Goal: Task Accomplishment & Management: Use online tool/utility

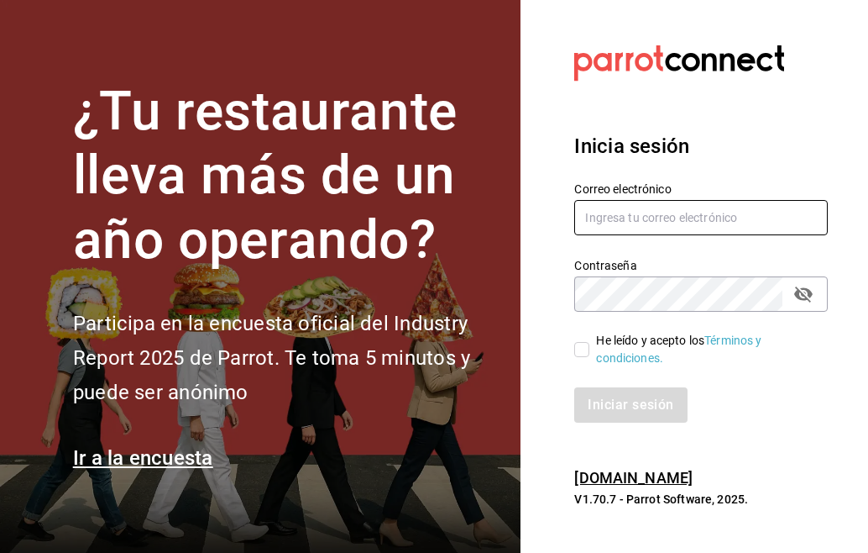
type input "[PERSON_NAME][EMAIL_ADDRESS][PERSON_NAME][DOMAIN_NAME]"
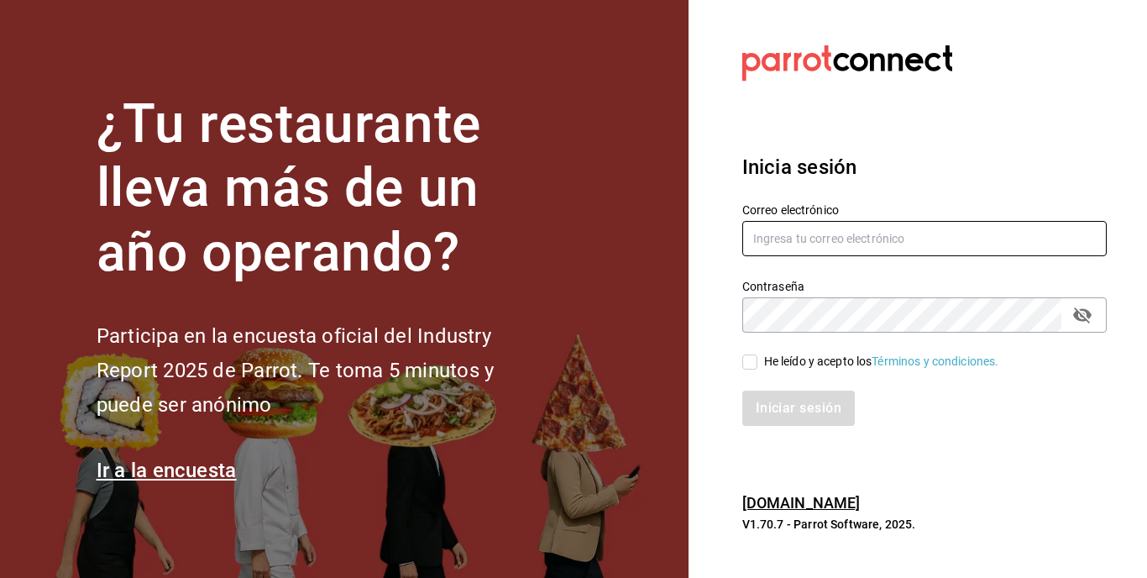
type input "[PERSON_NAME][EMAIL_ADDRESS][PERSON_NAME][DOMAIN_NAME]"
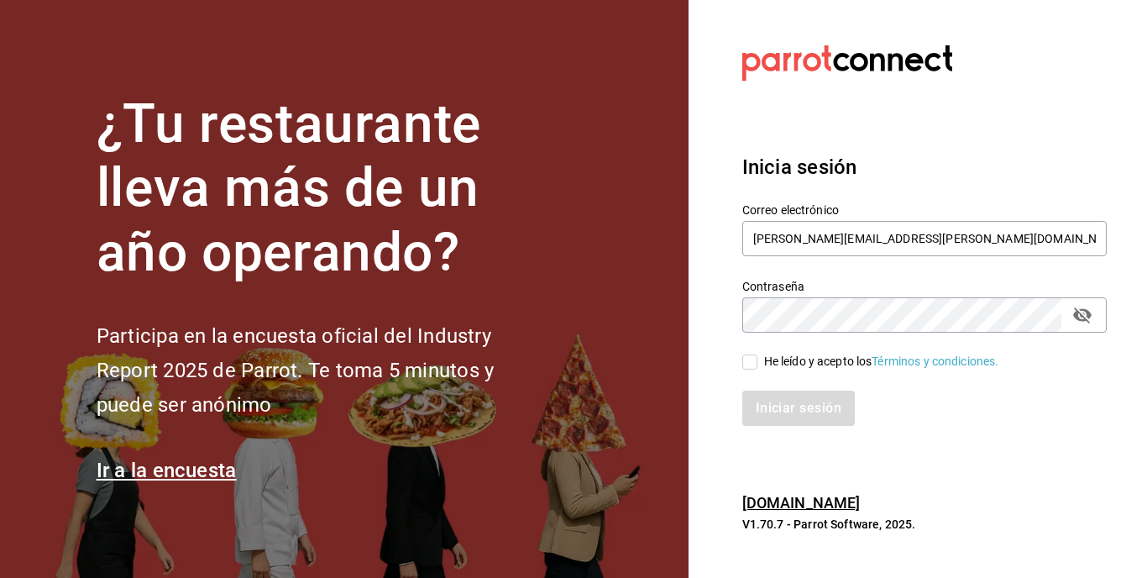
click at [751, 361] on input "He leído y acepto los Términos y condiciones." at bounding box center [749, 361] width 15 height 15
checkbox input "true"
click at [785, 412] on button "Iniciar sesión" at bounding box center [799, 407] width 114 height 35
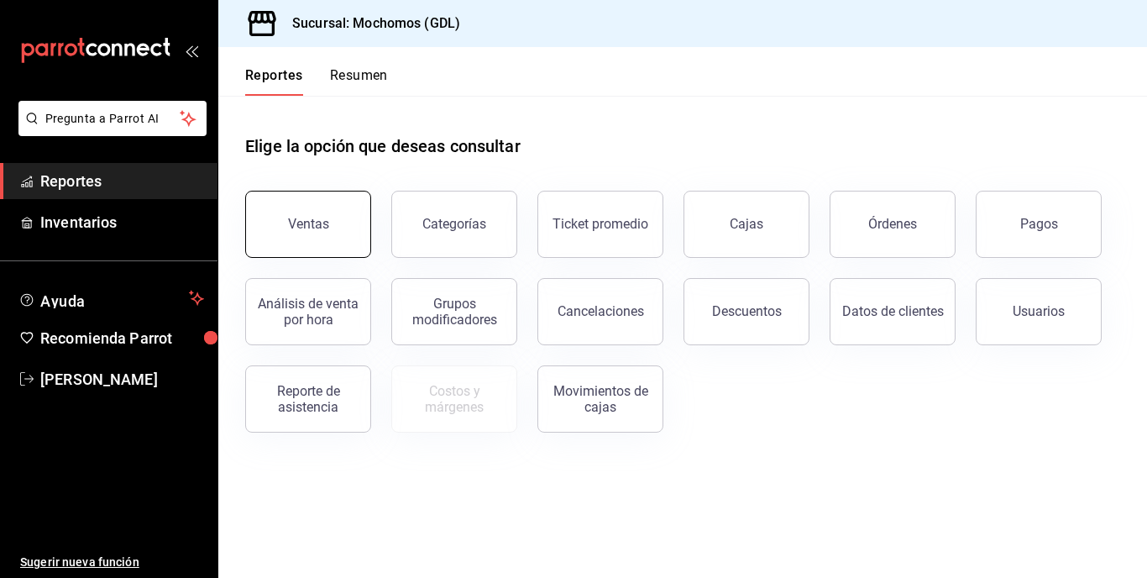
click at [332, 213] on button "Ventas" at bounding box center [308, 224] width 126 height 67
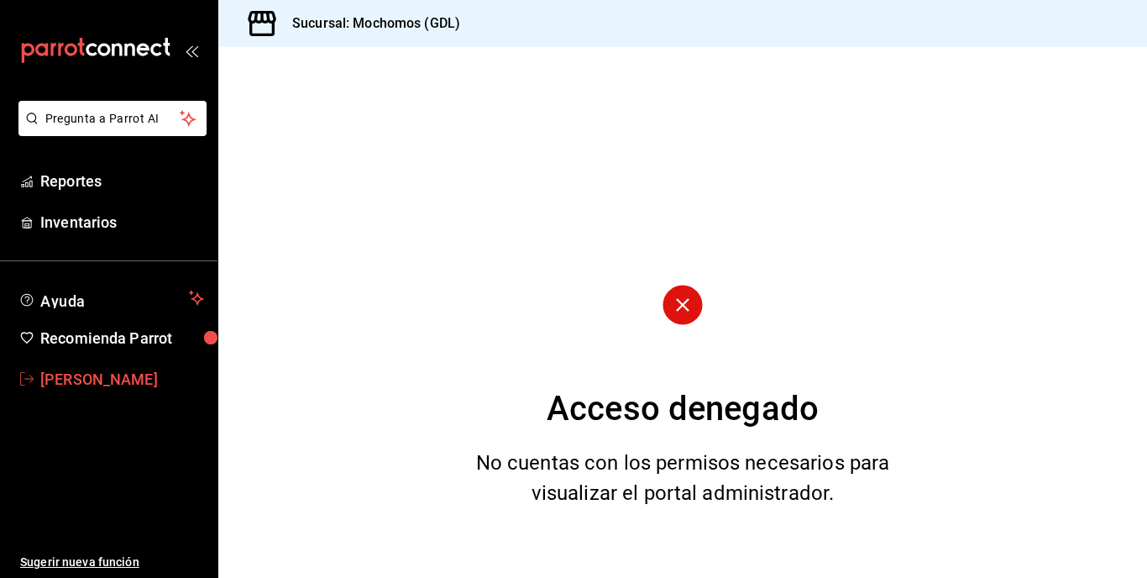
click at [95, 374] on span "Maria Serrano" at bounding box center [122, 379] width 164 height 23
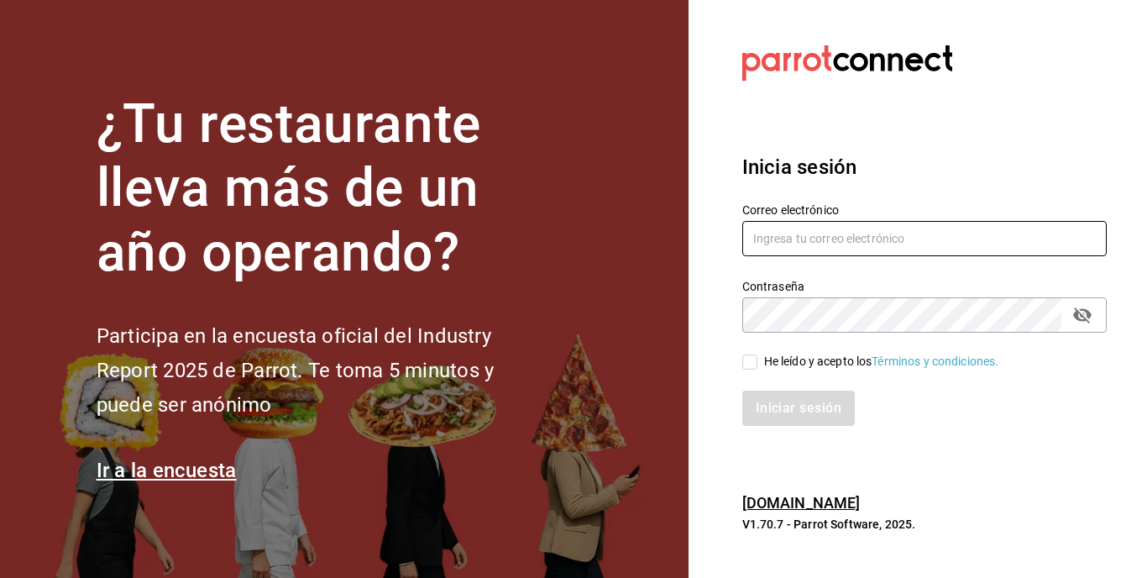
type input "[PERSON_NAME][EMAIL_ADDRESS][PERSON_NAME][DOMAIN_NAME]"
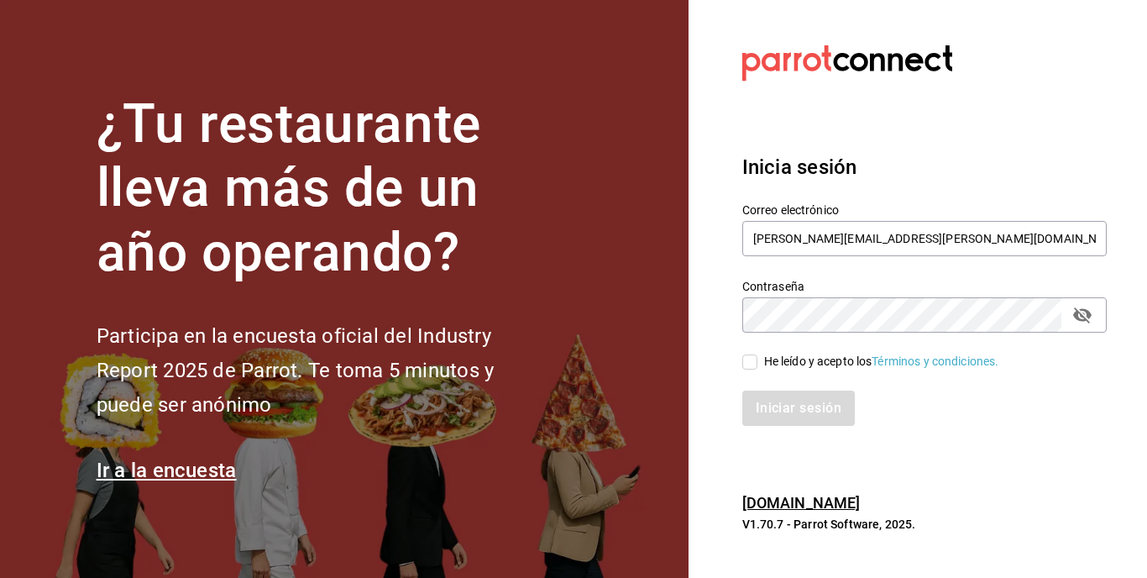
click at [747, 360] on input "He leído y acepto los Términos y condiciones." at bounding box center [749, 361] width 15 height 15
checkbox input "true"
click at [788, 416] on button "Iniciar sesión" at bounding box center [799, 407] width 114 height 35
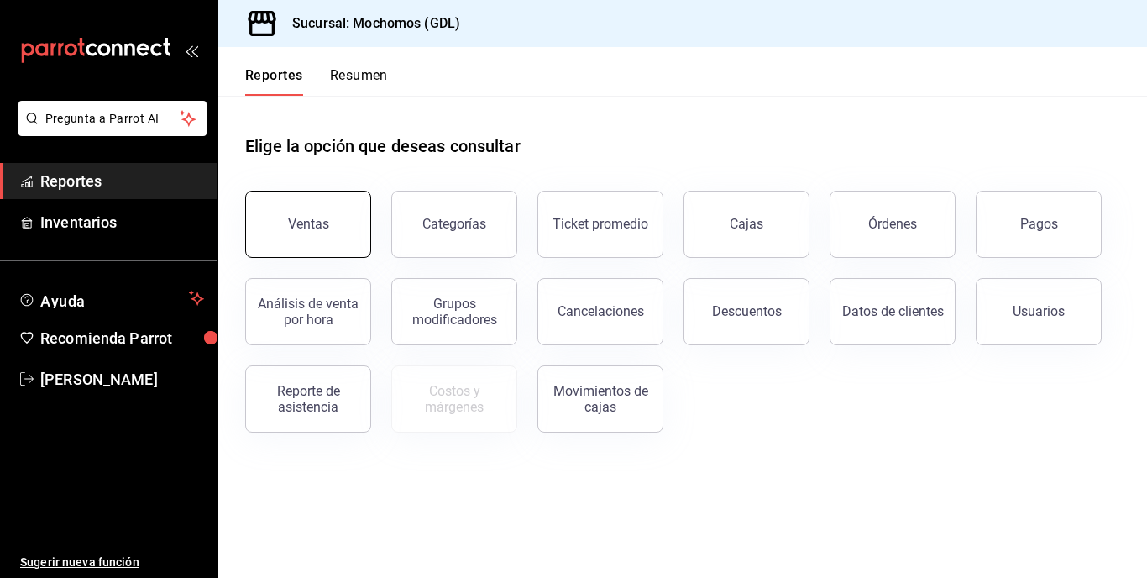
click at [339, 207] on button "Ventas" at bounding box center [308, 224] width 126 height 67
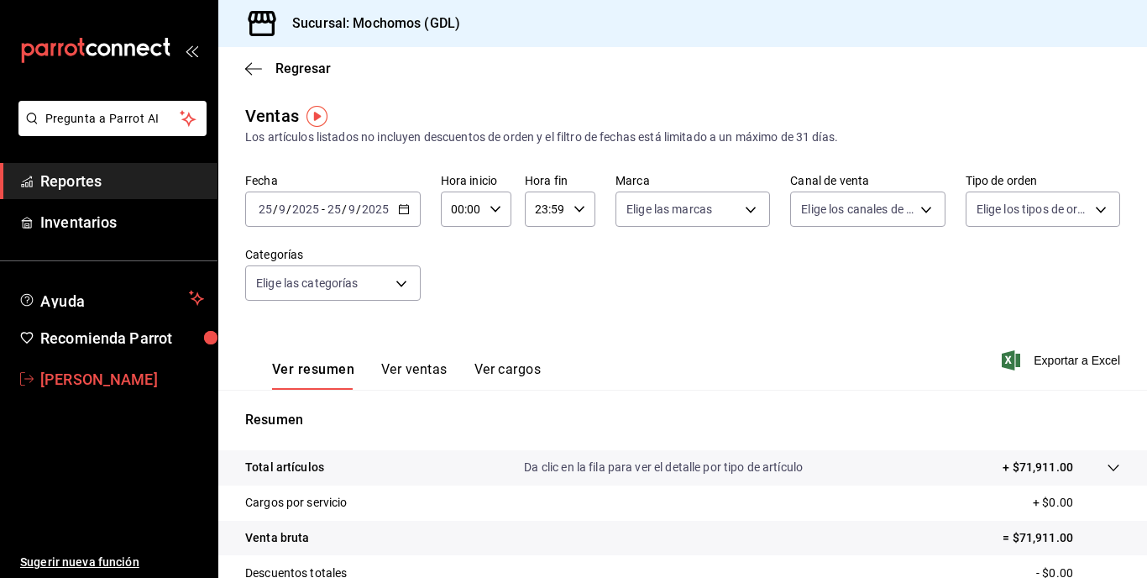
click at [121, 374] on span "[PERSON_NAME]" at bounding box center [122, 379] width 164 height 23
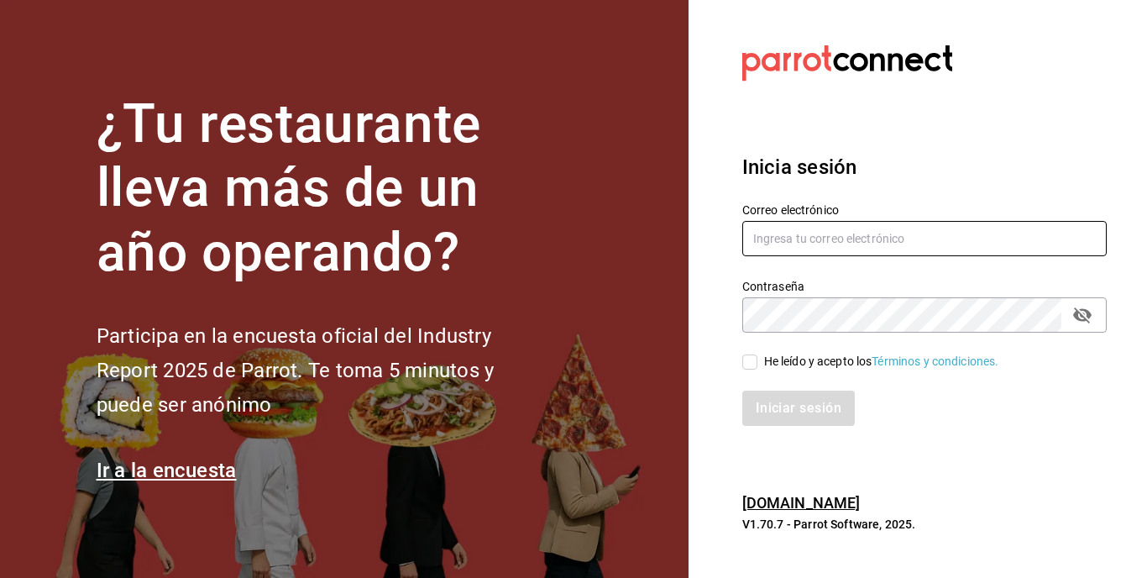
type input "maria.serrano@costeno.com"
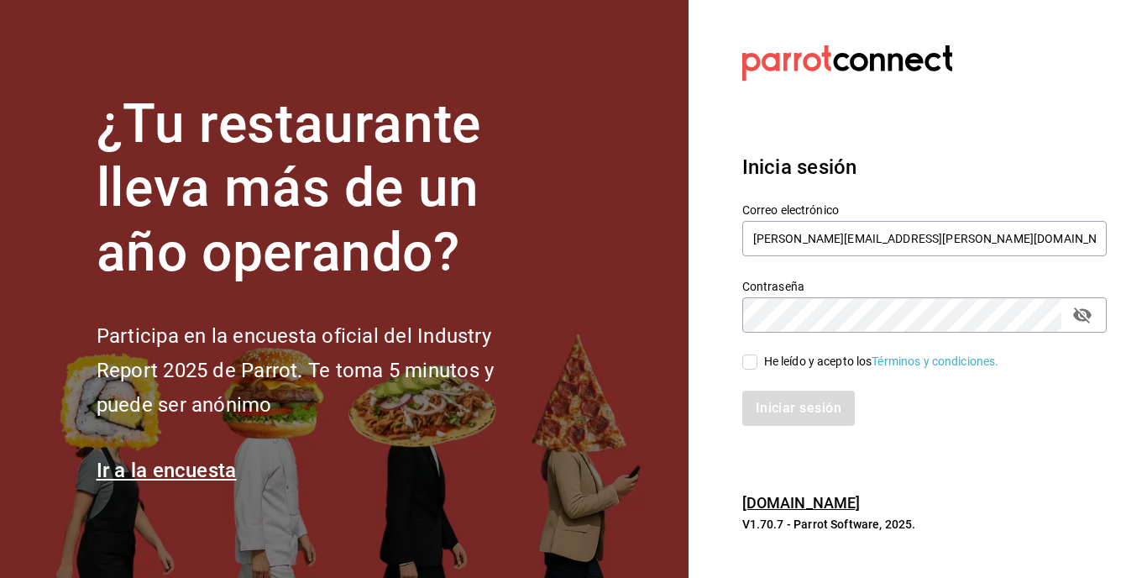
click at [743, 354] on input "He leído y acepto los Términos y condiciones." at bounding box center [749, 361] width 15 height 15
checkbox input "true"
click at [820, 402] on button "Iniciar sesión" at bounding box center [799, 407] width 114 height 35
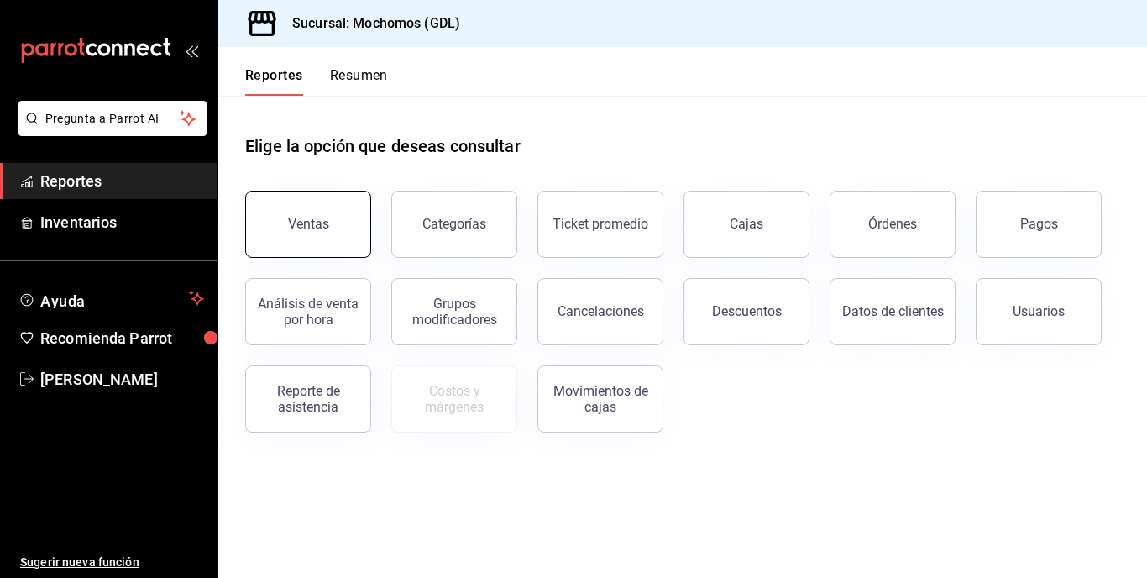
click at [359, 223] on button "Ventas" at bounding box center [308, 224] width 126 height 67
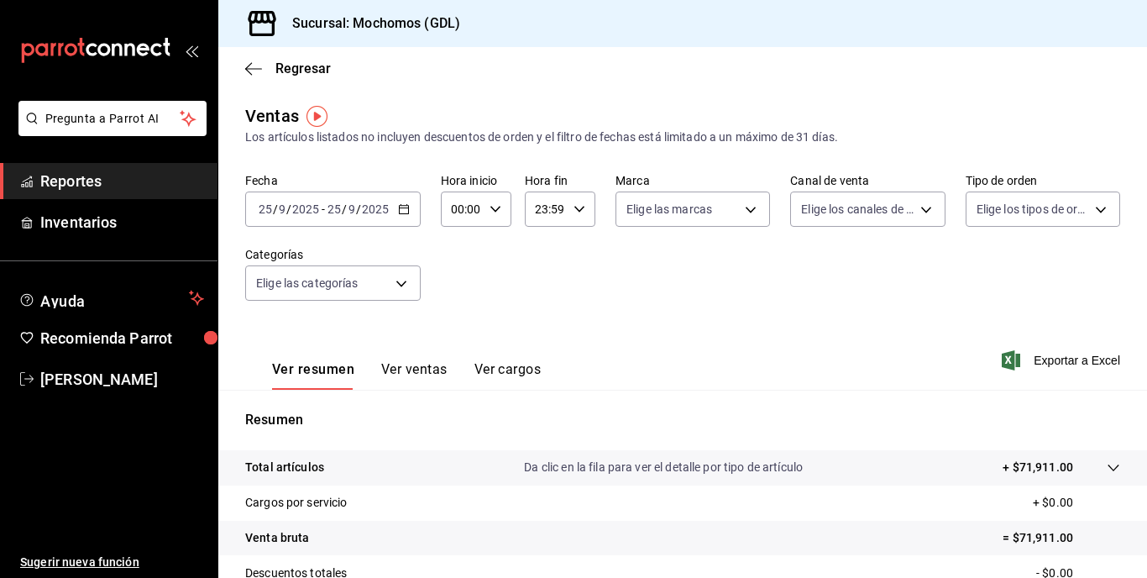
click at [401, 215] on div "[DATE] [DATE] - [DATE] [DATE]" at bounding box center [332, 208] width 175 height 35
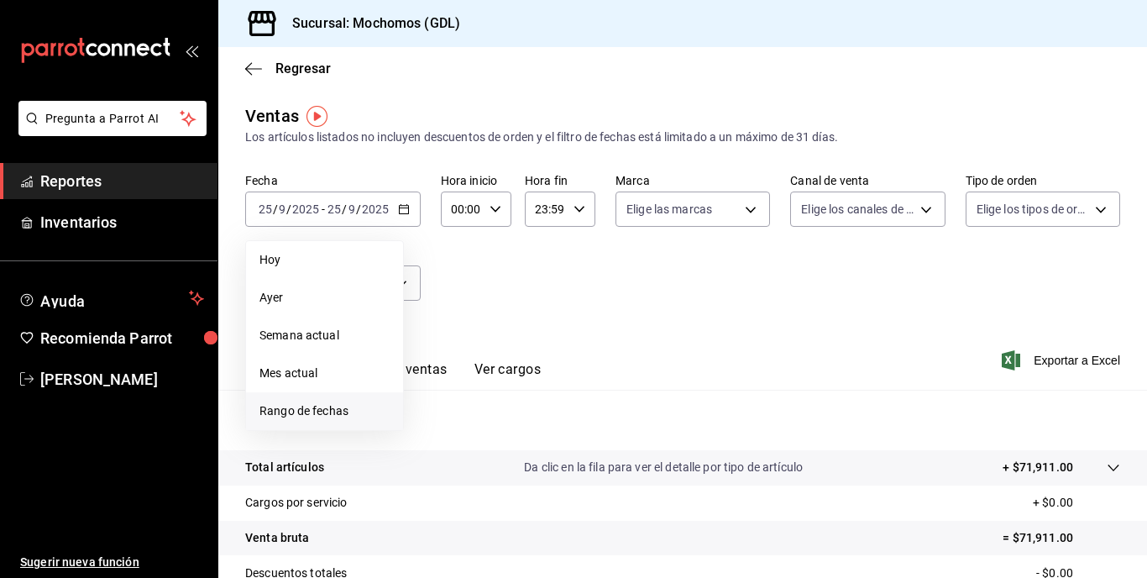
click at [302, 411] on span "Rango de fechas" at bounding box center [324, 411] width 130 height 18
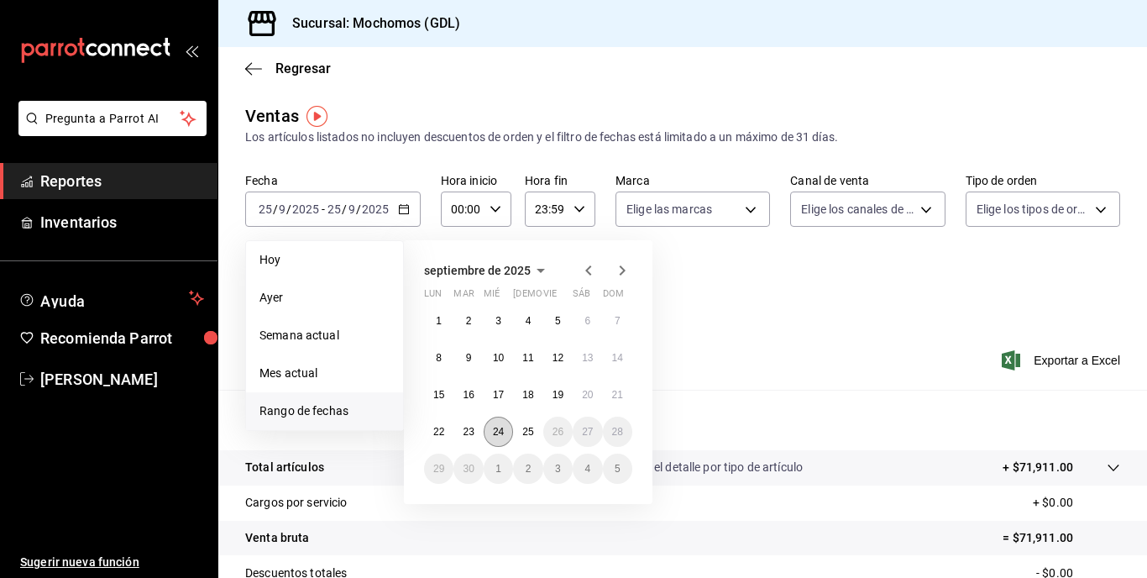
click at [496, 431] on abbr "24" at bounding box center [498, 432] width 11 height 12
click at [526, 431] on abbr "25" at bounding box center [527, 432] width 11 height 12
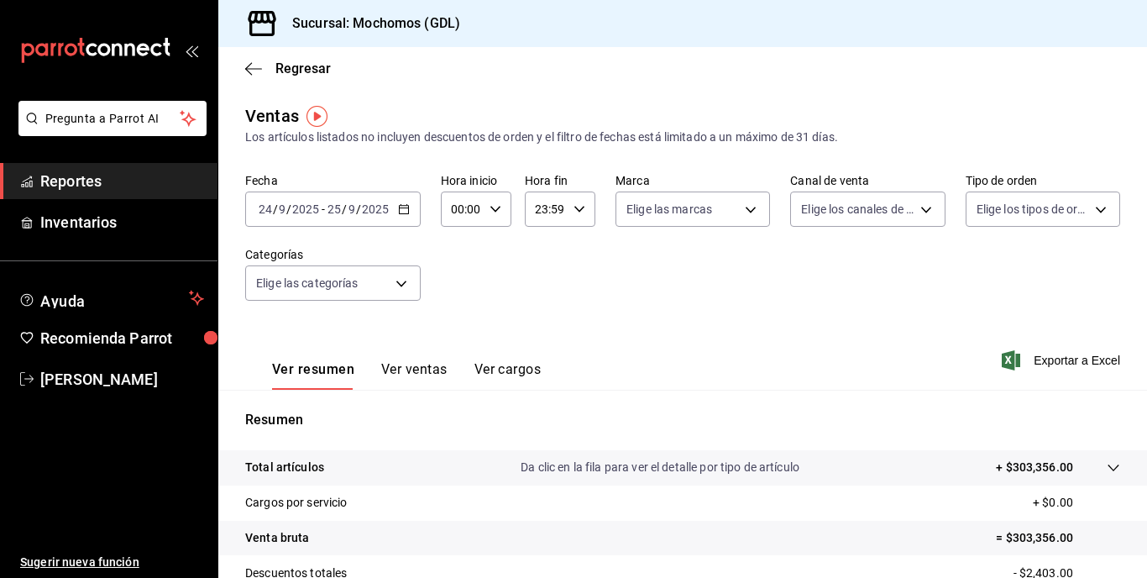
click at [490, 209] on icon "button" at bounding box center [496, 209] width 12 height 12
drag, startPoint x: 475, startPoint y: 231, endPoint x: 458, endPoint y: 297, distance: 68.4
click at [458, 297] on div "00 01 02 03 04 05 06 07 08 09 10 11 12 13 14 15 16 17 18 19 20 21 22 23 00 01 0…" at bounding box center [573, 291] width 1147 height 573
click at [460, 327] on span "05" at bounding box center [457, 323] width 8 height 13
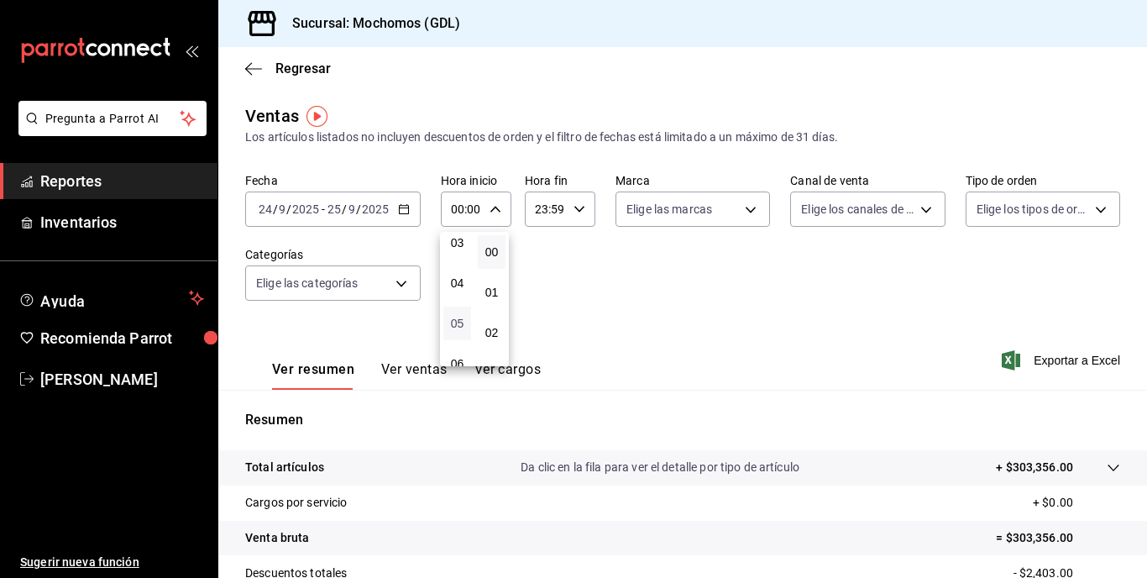
type input "05:00"
click at [579, 208] on div at bounding box center [573, 289] width 1147 height 578
click at [579, 208] on \(Stroke\) "button" at bounding box center [579, 209] width 10 height 6
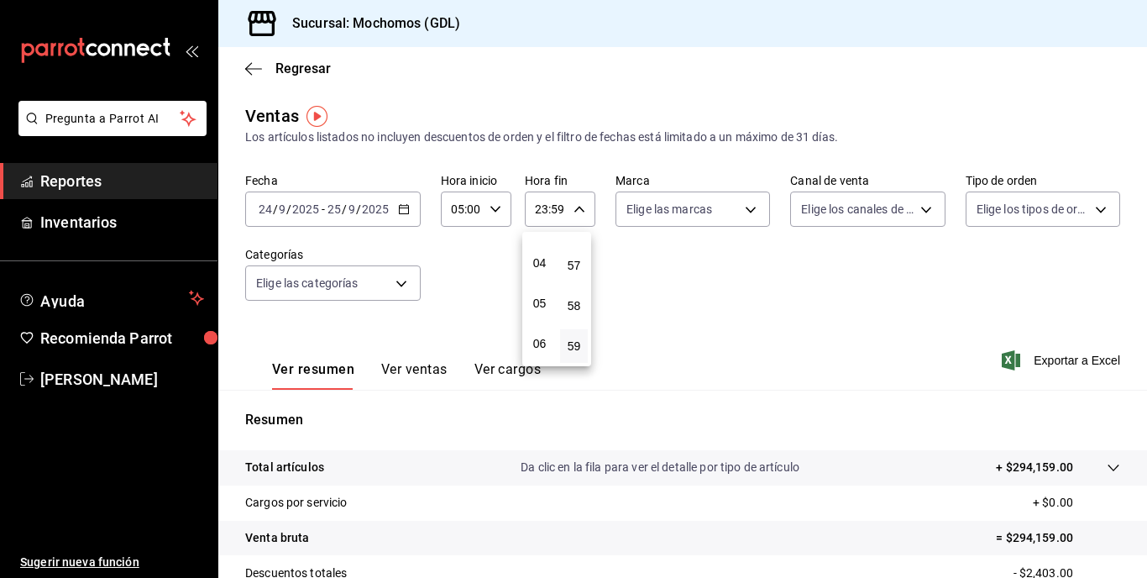
scroll to position [148, 0]
click at [536, 265] on span "04" at bounding box center [540, 265] width 8 height 13
type input "04:59"
click at [659, 296] on div at bounding box center [573, 289] width 1147 height 578
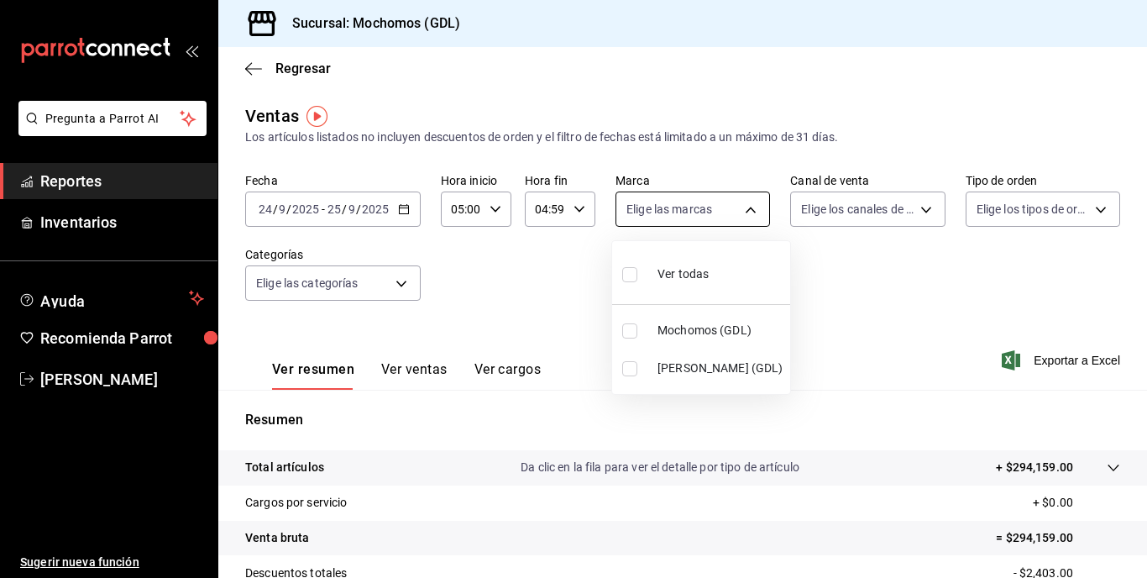
click at [742, 212] on body "Pregunta a Parrot AI Reportes Inventarios Ayuda Recomienda Parrot [PERSON_NAME]…" at bounding box center [573, 289] width 1147 height 578
click at [631, 330] on input "checkbox" at bounding box center [629, 330] width 15 height 15
checkbox input "true"
type input "36c25d4a-7cb0-456c-a434-e981d54830bc"
click at [907, 284] on div at bounding box center [573, 289] width 1147 height 578
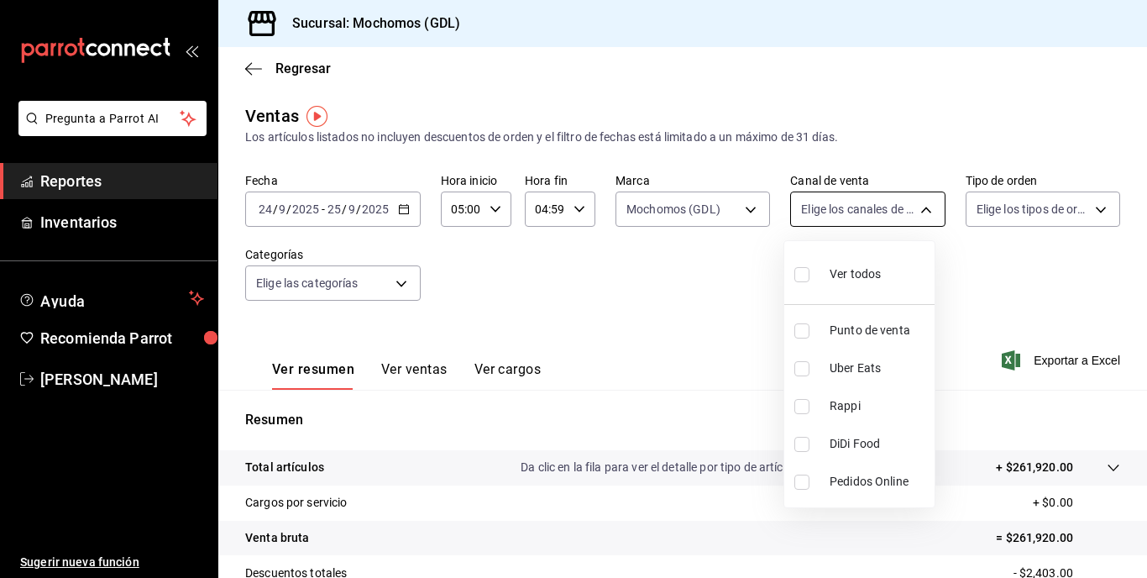
click at [916, 211] on body "Pregunta a Parrot AI Reportes Inventarios Ayuda Recomienda Parrot [PERSON_NAME]…" at bounding box center [573, 289] width 1147 height 578
click at [804, 282] on label at bounding box center [805, 274] width 22 height 24
click at [804, 282] on input "checkbox" at bounding box center [801, 274] width 15 height 15
checkbox input "false"
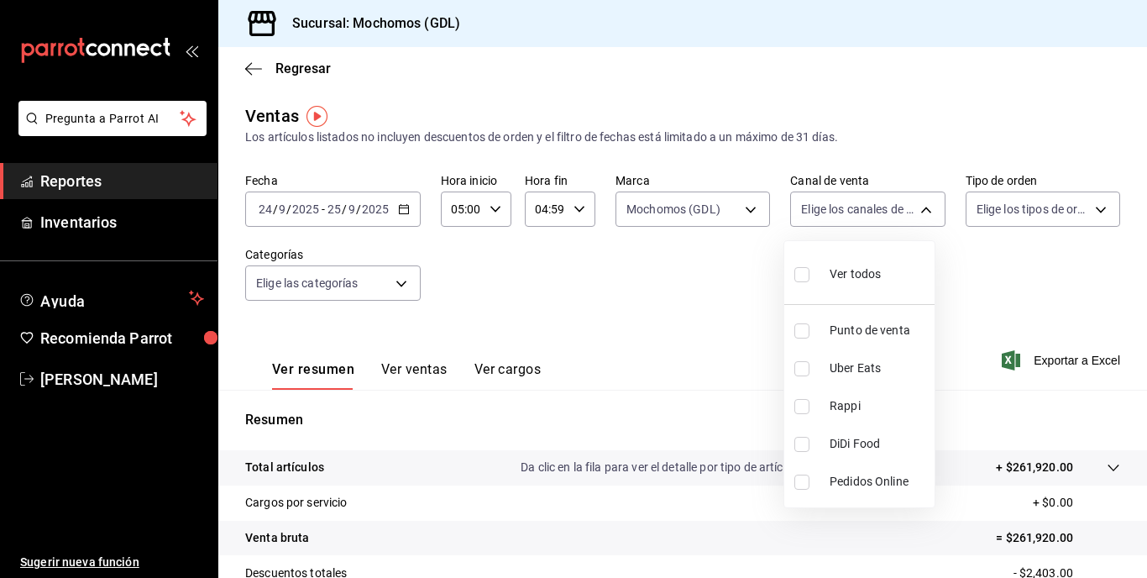
checkbox input "false"
click at [809, 269] on input "checkbox" at bounding box center [801, 274] width 15 height 15
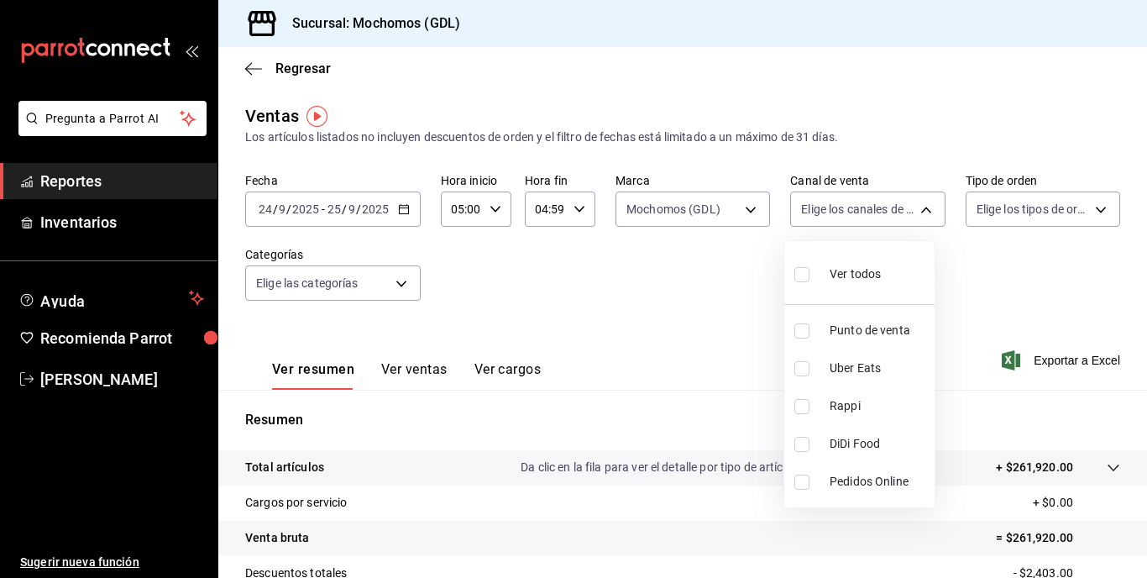
checkbox input "true"
type input "PARROT,UBER_EATS,RAPPI,DIDI_FOOD,ONLINE"
checkbox input "true"
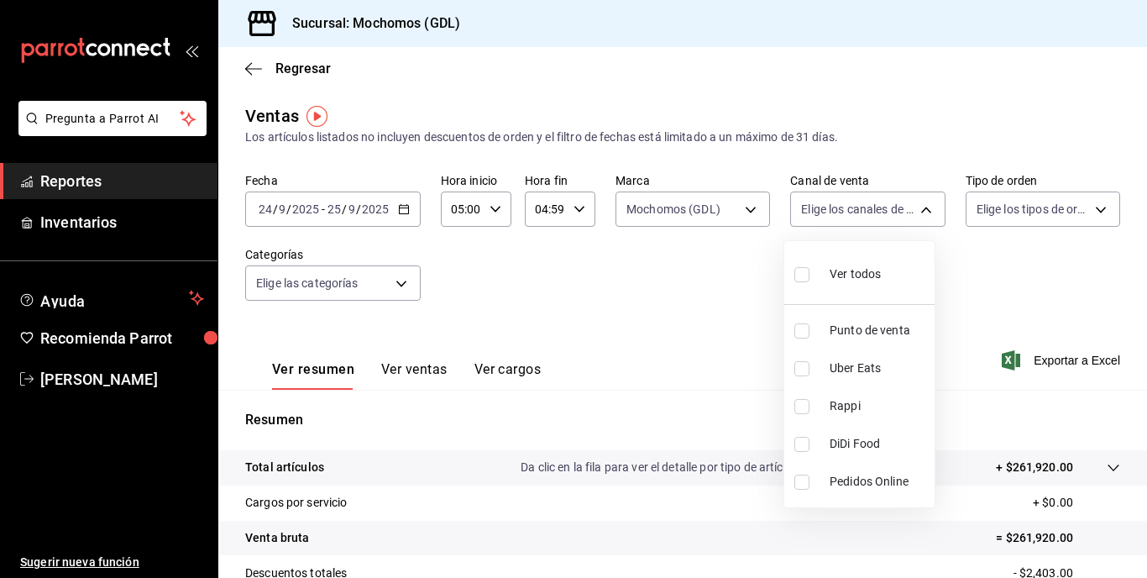
checkbox input "true"
click at [1008, 273] on div at bounding box center [573, 289] width 1147 height 578
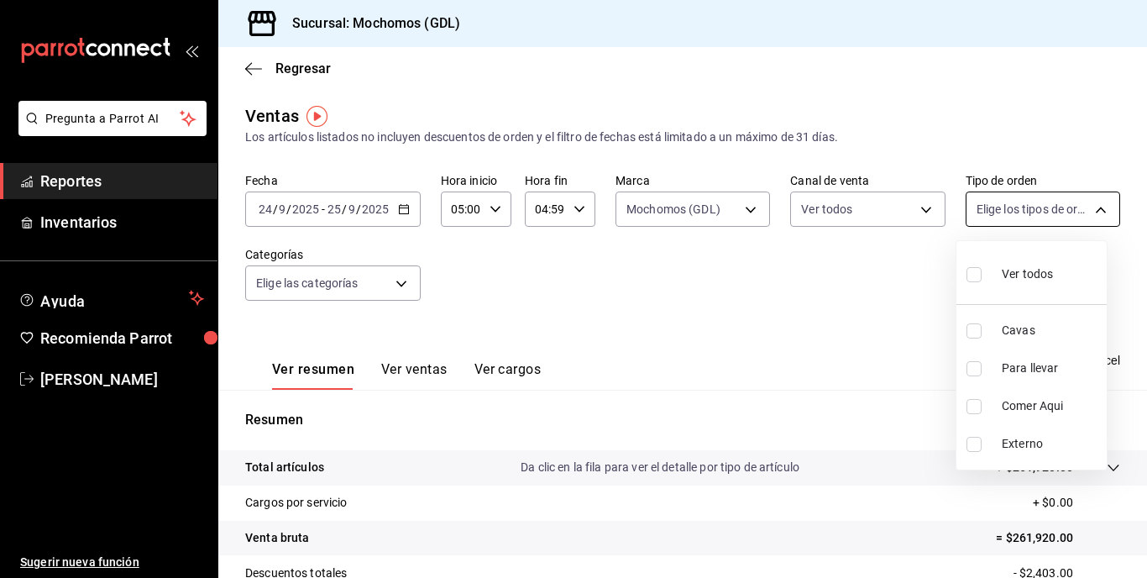
click at [1092, 212] on body "Pregunta a Parrot AI Reportes Inventarios Ayuda Recomienda Parrot [PERSON_NAME]…" at bounding box center [573, 289] width 1147 height 578
click at [970, 280] on input "checkbox" at bounding box center [973, 274] width 15 height 15
checkbox input "true"
type input "c3d0baef-30c0-4718-9d76-caab43e27316,13c4cc4a-99d2-42c0-ba96-c3de8c08c13d,7b791…"
checkbox input "true"
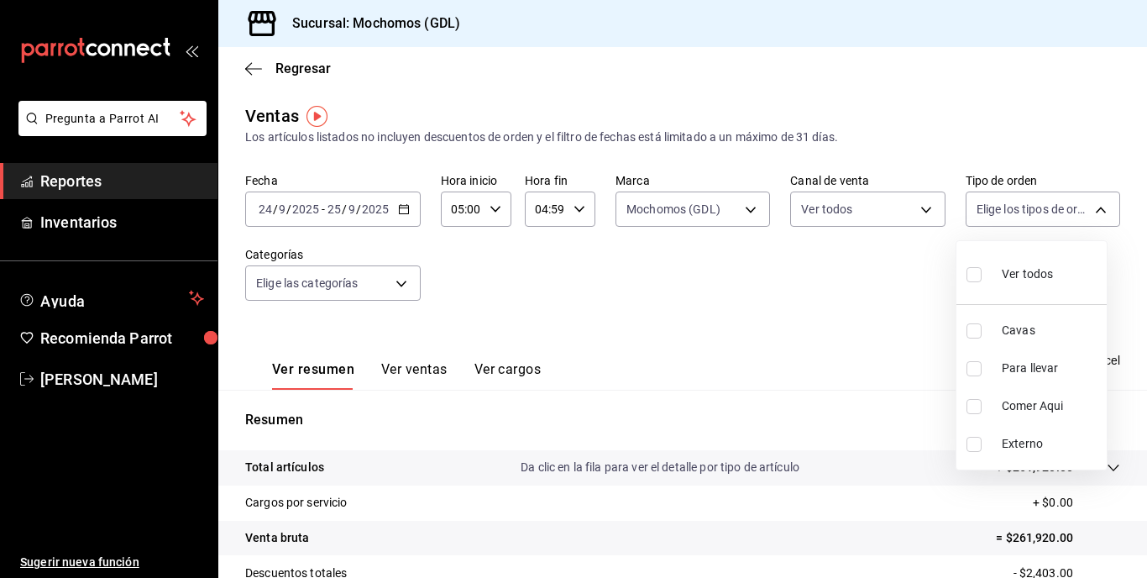
checkbox input "true"
click at [891, 309] on div at bounding box center [573, 289] width 1147 height 578
click at [891, 309] on div "Fecha [DATE] [DATE] - [DATE] [DATE] Hora inicio 05:00 Hora inicio Hora fin 04:5…" at bounding box center [682, 247] width 875 height 148
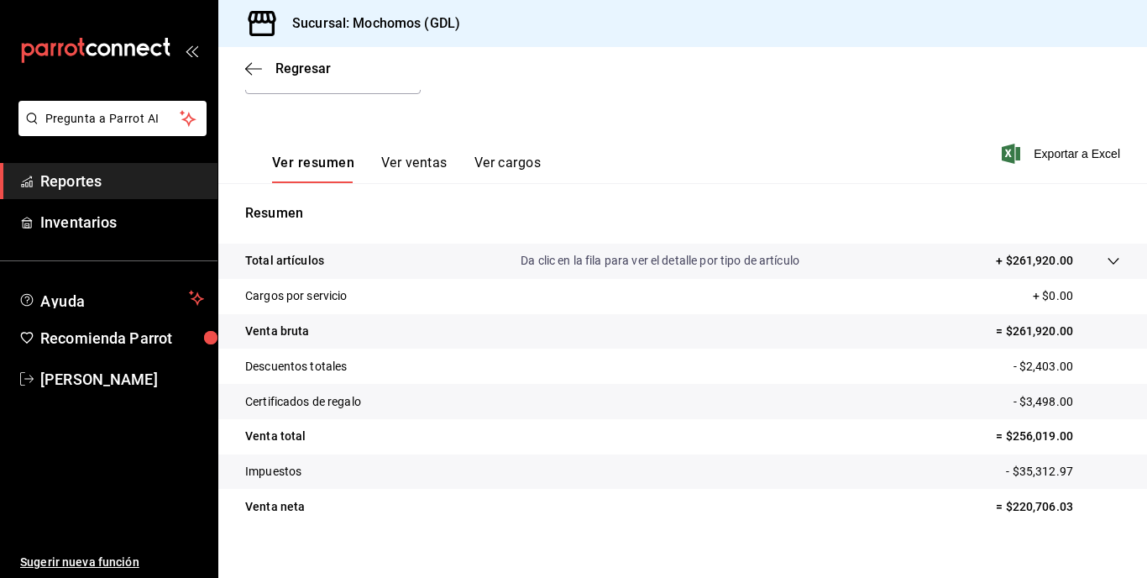
scroll to position [227, 0]
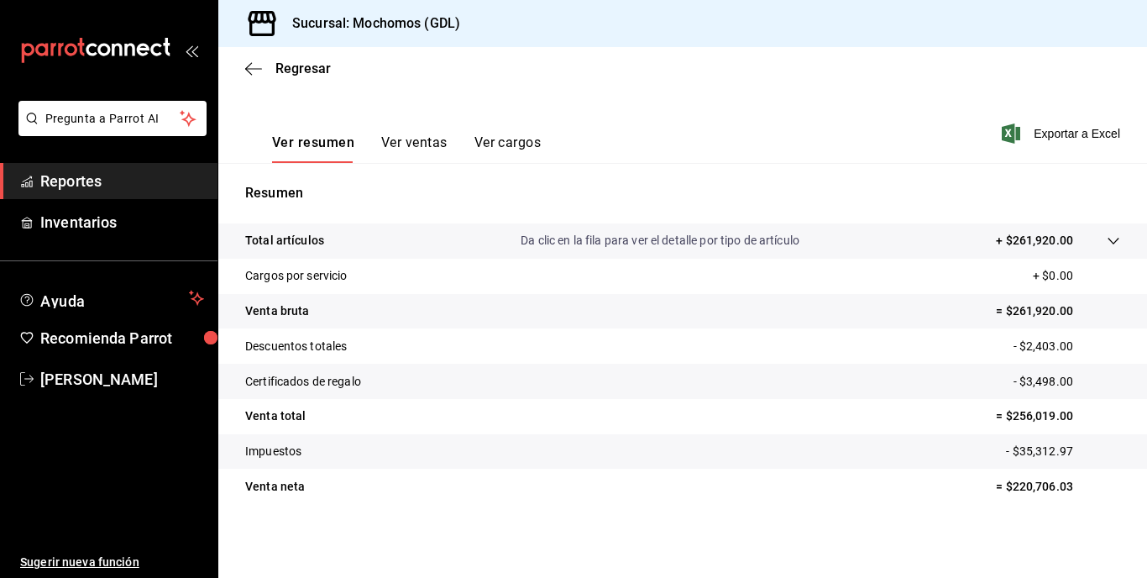
click at [891, 309] on tr "Venta bruta = $261,920.00" at bounding box center [682, 311] width 929 height 35
drag, startPoint x: 891, startPoint y: 309, endPoint x: 850, endPoint y: 198, distance: 118.2
click at [850, 198] on p "Resumen" at bounding box center [682, 193] width 875 height 20
click at [257, 65] on icon "button" at bounding box center [253, 68] width 17 height 15
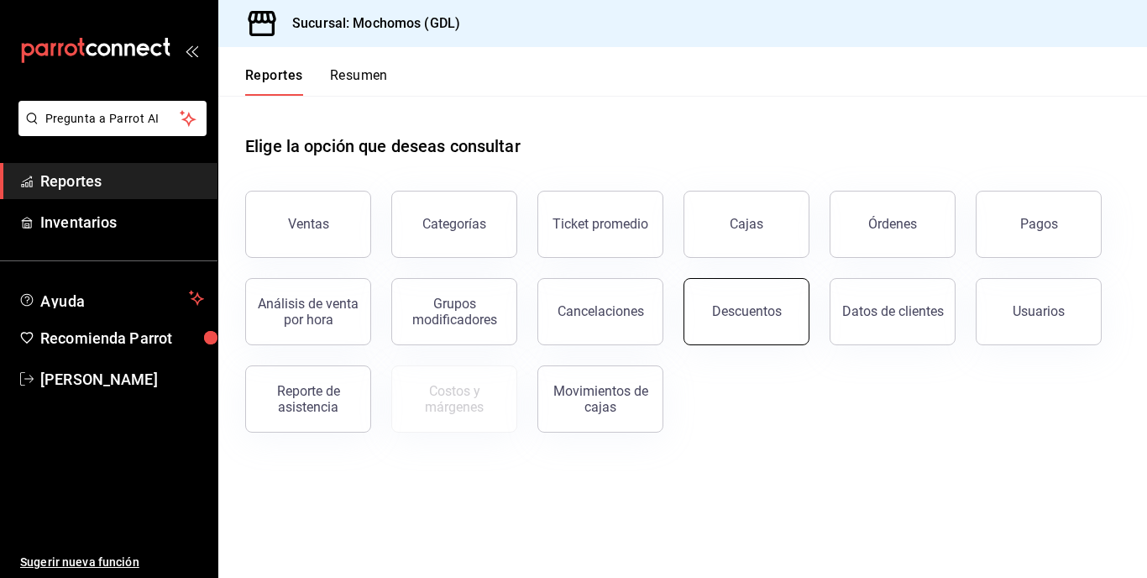
click at [757, 334] on button "Descuentos" at bounding box center [747, 311] width 126 height 67
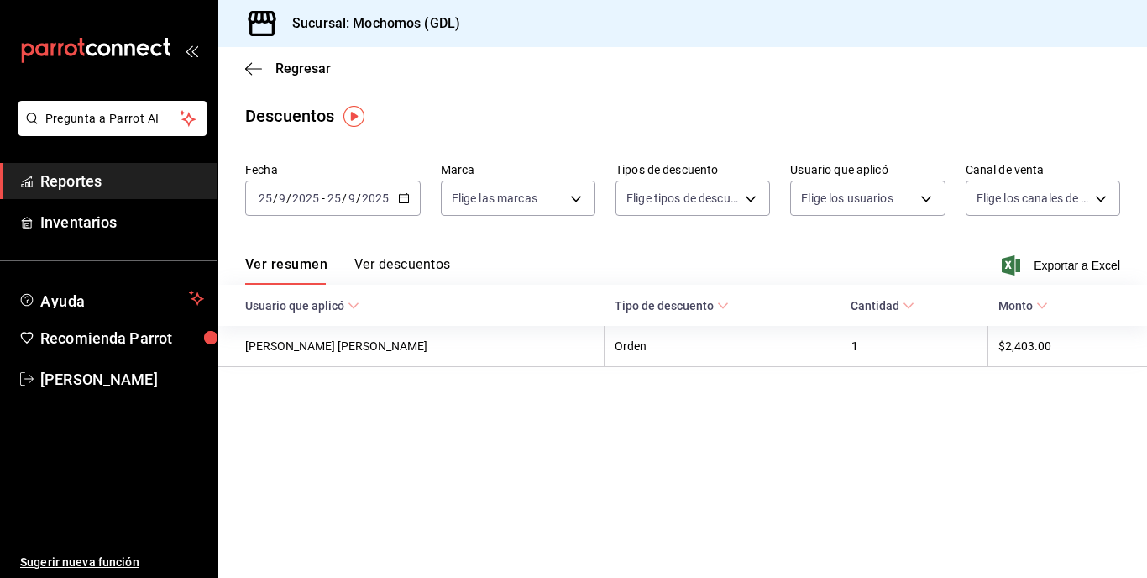
click at [401, 194] on \(Stroke\) "button" at bounding box center [401, 193] width 1 height 1
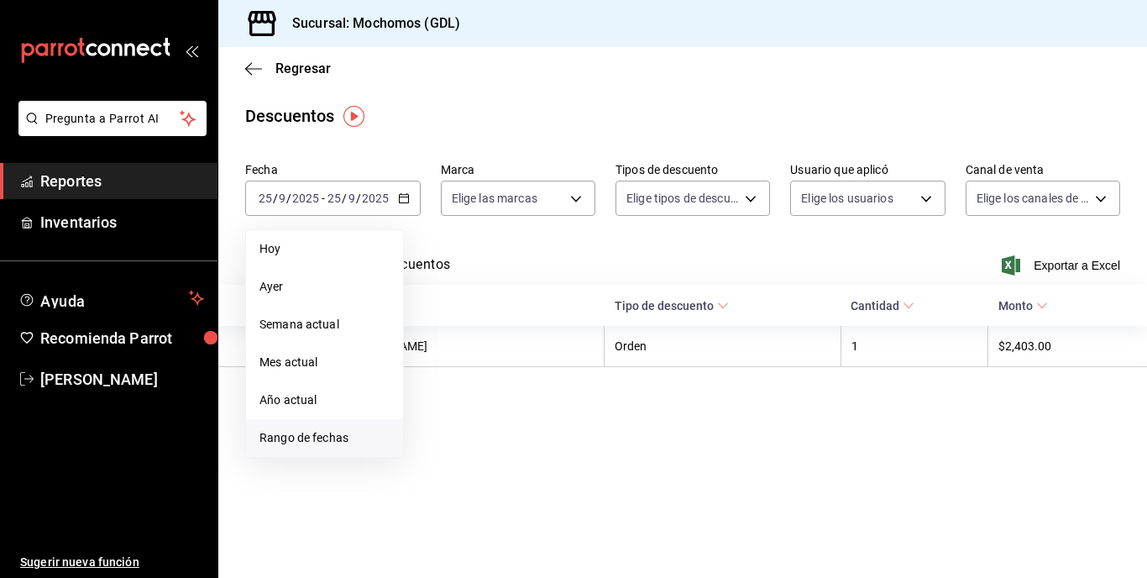
click at [342, 428] on li "Rango de fechas" at bounding box center [324, 438] width 157 height 38
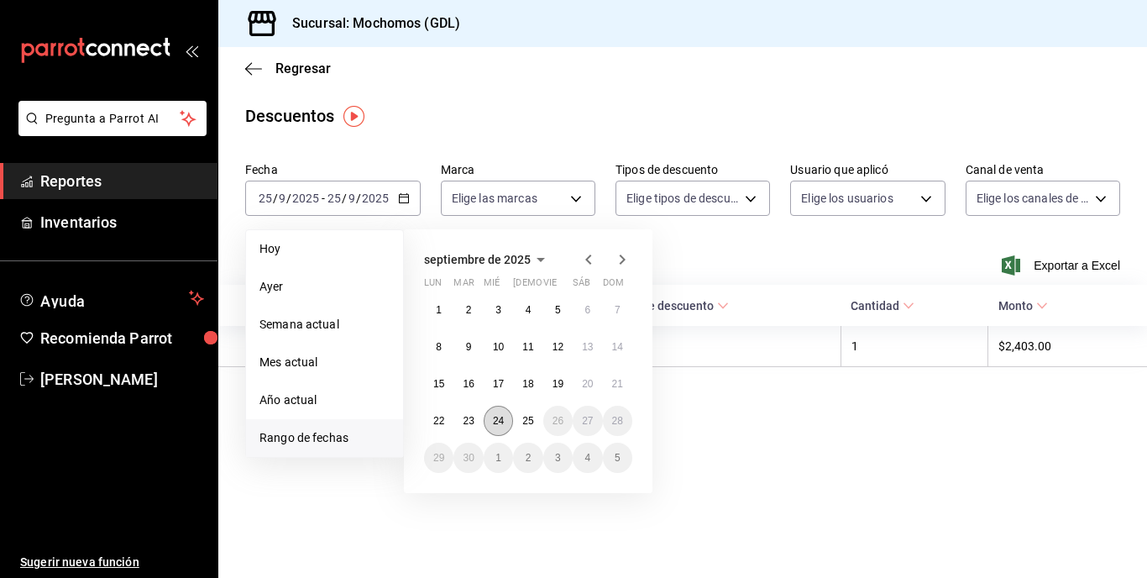
click at [502, 416] on abbr "24" at bounding box center [498, 421] width 11 height 12
click at [532, 417] on abbr "25" at bounding box center [527, 421] width 11 height 12
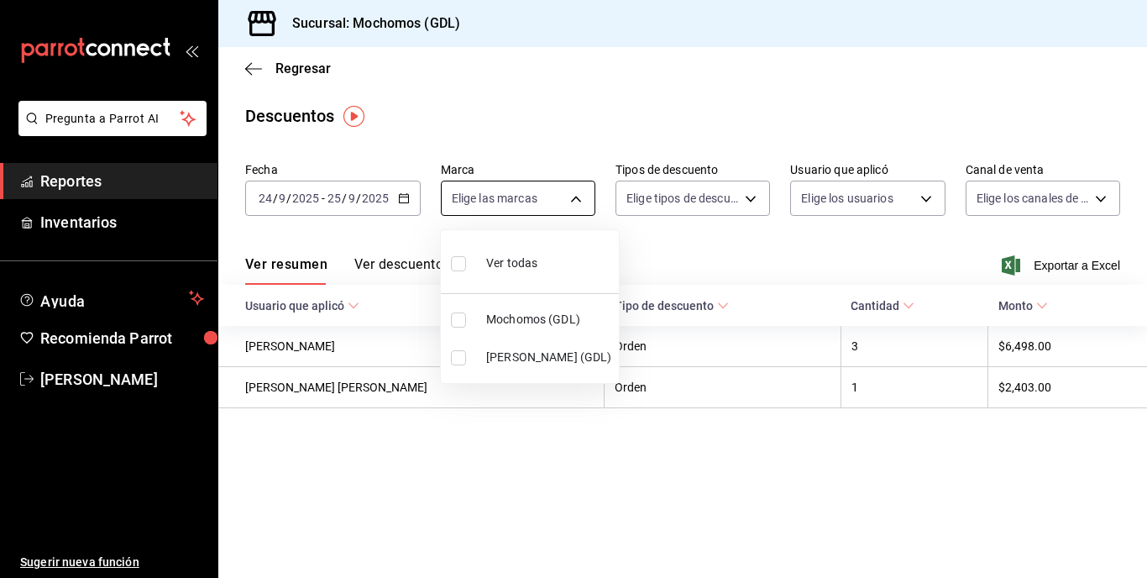
click at [576, 193] on body "Pregunta a Parrot AI Reportes Inventarios Ayuda Recomienda Parrot [PERSON_NAME]…" at bounding box center [573, 289] width 1147 height 578
click at [451, 318] on input "checkbox" at bounding box center [458, 319] width 15 height 15
checkbox input "true"
type input "36c25d4a-7cb0-456c-a434-e981d54830bc"
click at [710, 229] on div at bounding box center [573, 289] width 1147 height 578
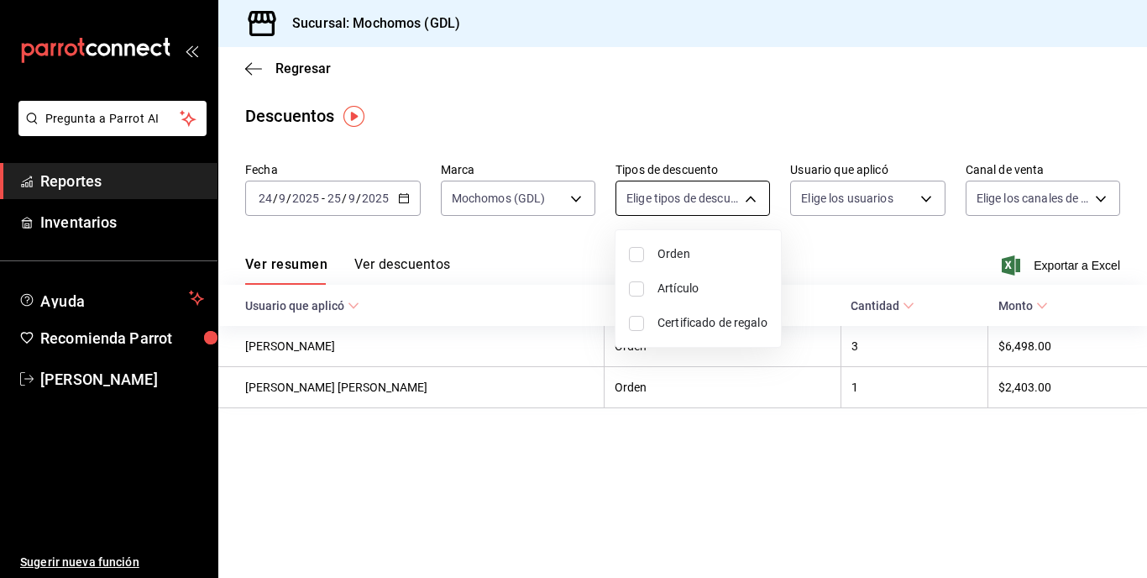
click at [752, 197] on body "Pregunta a Parrot AI Reportes Inventarios Ayuda Recomienda Parrot [PERSON_NAME]…" at bounding box center [573, 289] width 1147 height 578
click at [638, 254] on input "checkbox" at bounding box center [636, 254] width 15 height 15
checkbox input "true"
type input "ORDER"
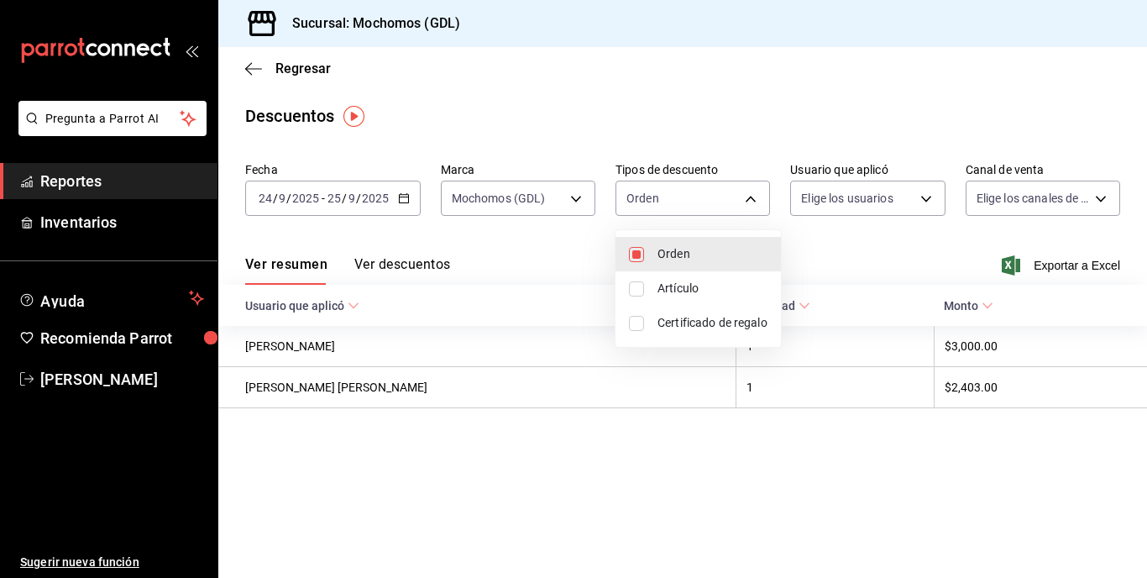
click at [639, 291] on input "checkbox" at bounding box center [636, 288] width 15 height 15
checkbox input "true"
type input "ORDER,ORDER_ITEM"
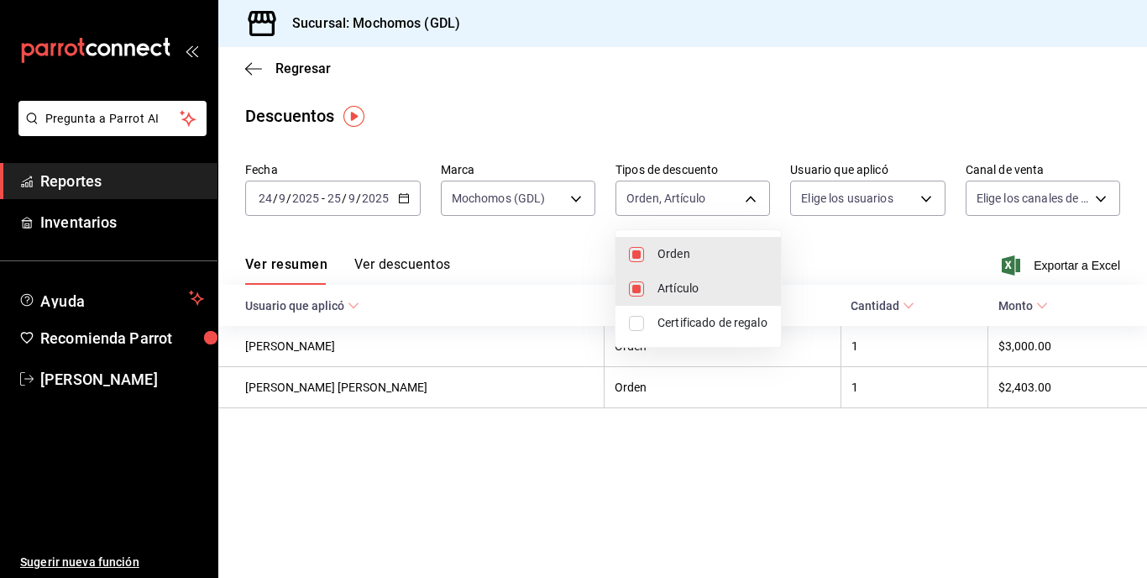
click at [631, 322] on input "checkbox" at bounding box center [636, 323] width 15 height 15
checkbox input "true"
type input "ORDER,ORDER_ITEM,CARD_REWARD"
click at [930, 238] on div at bounding box center [573, 289] width 1147 height 578
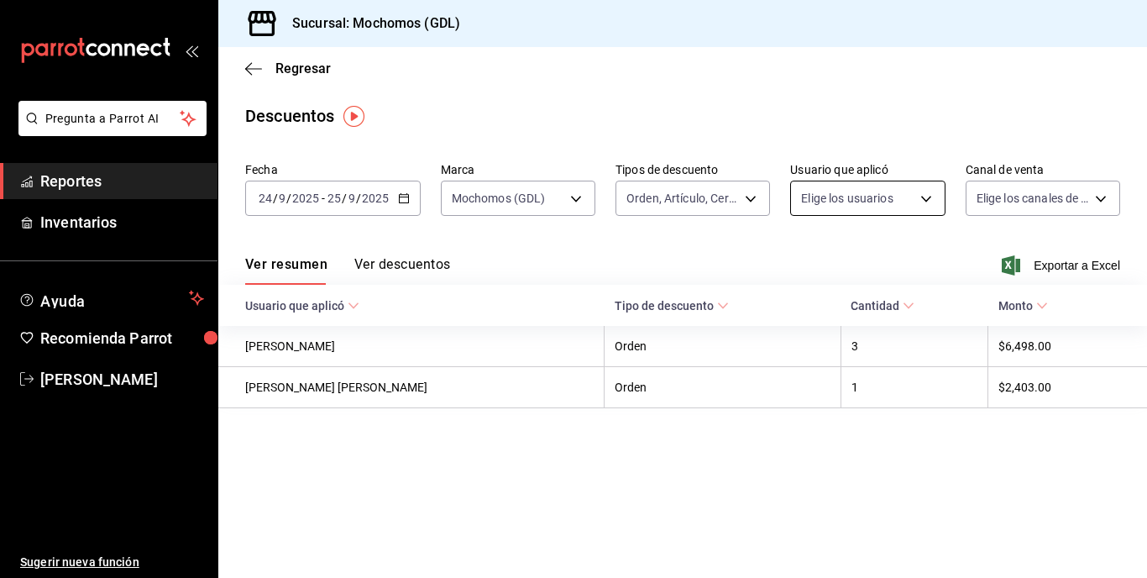
click at [930, 194] on body "Pregunta a Parrot AI Reportes Inventarios Ayuda Recomienda Parrot [PERSON_NAME]…" at bounding box center [573, 289] width 1147 height 578
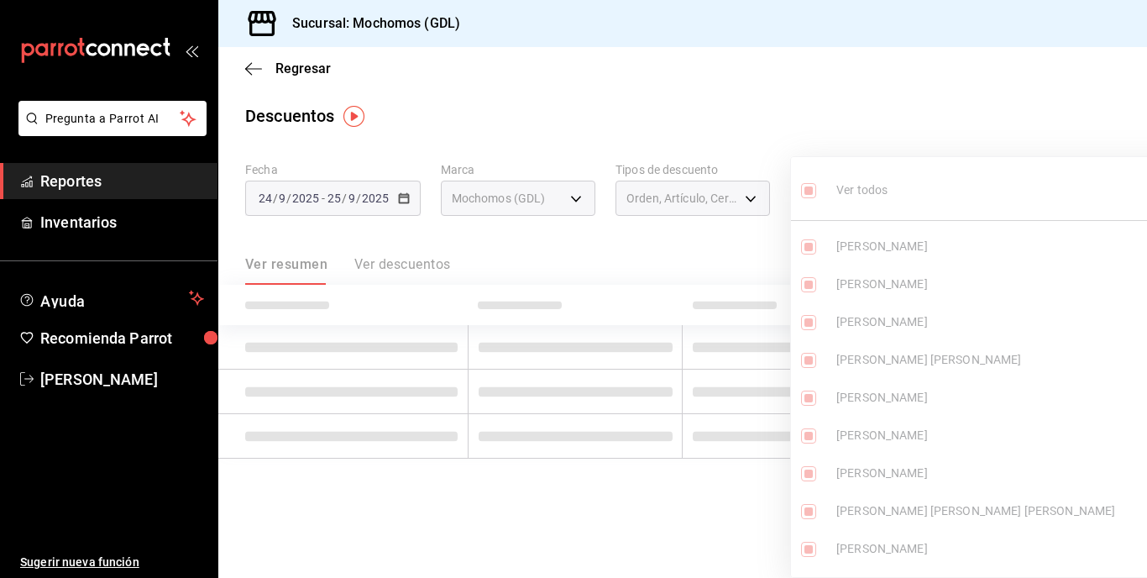
type input "af3f02cd-ba1e-47e4-ac40-38dd78646e96,7d49206f-93c5-4b74-a2c1-cff53fa7eb3f,bce25…"
click at [904, 91] on div at bounding box center [573, 289] width 1147 height 578
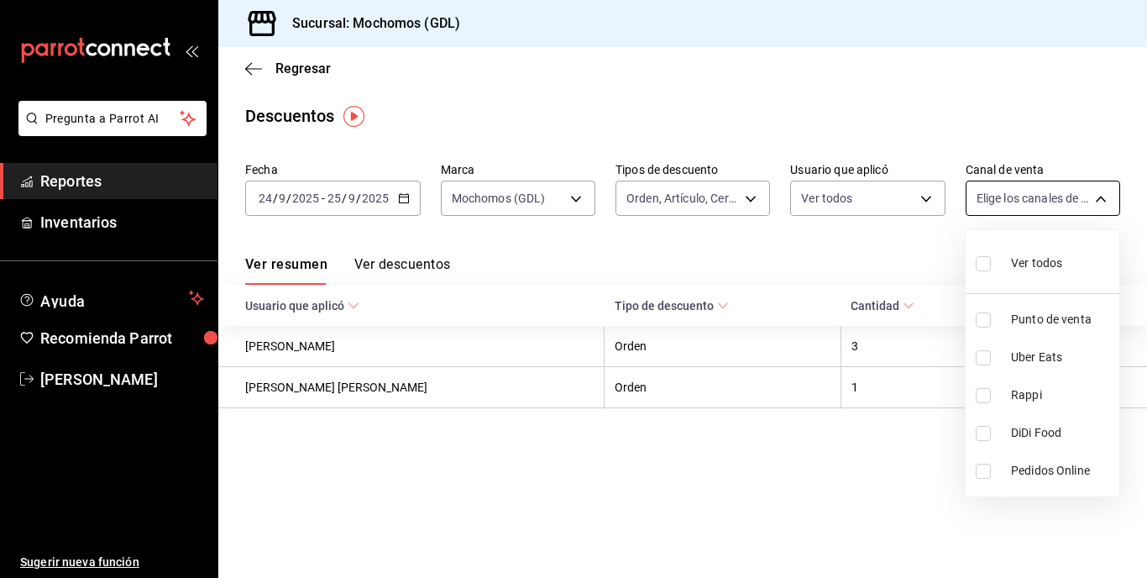
click at [1095, 202] on body "Pregunta a Parrot AI Reportes Inventarios Ayuda Recomienda Parrot [PERSON_NAME]…" at bounding box center [573, 289] width 1147 height 578
click at [977, 258] on input "checkbox" at bounding box center [983, 263] width 15 height 15
checkbox input "true"
type input "PARROT,UBER_EATS,RAPPI,DIDI_FOOD,ONLINE"
checkbox input "true"
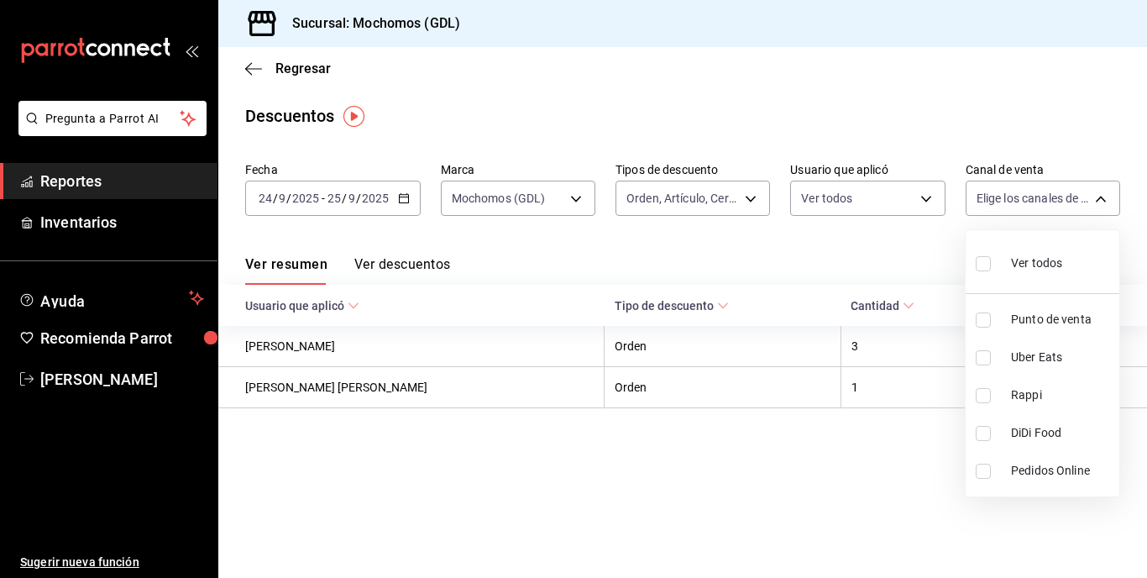
checkbox input "true"
click at [594, 255] on div at bounding box center [573, 289] width 1147 height 578
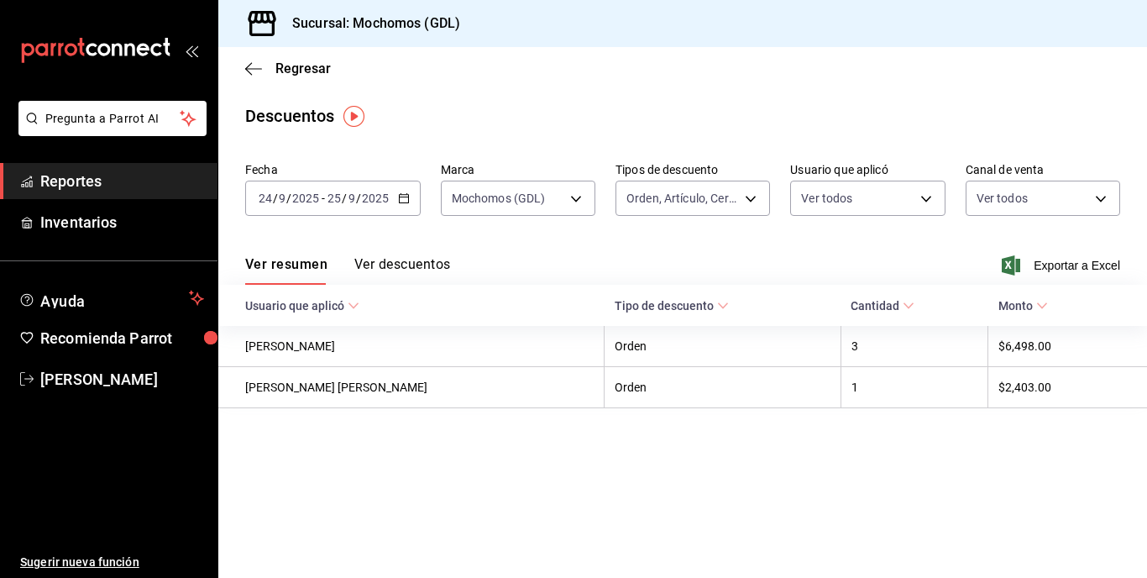
click at [430, 265] on button "Ver descuentos" at bounding box center [402, 270] width 96 height 29
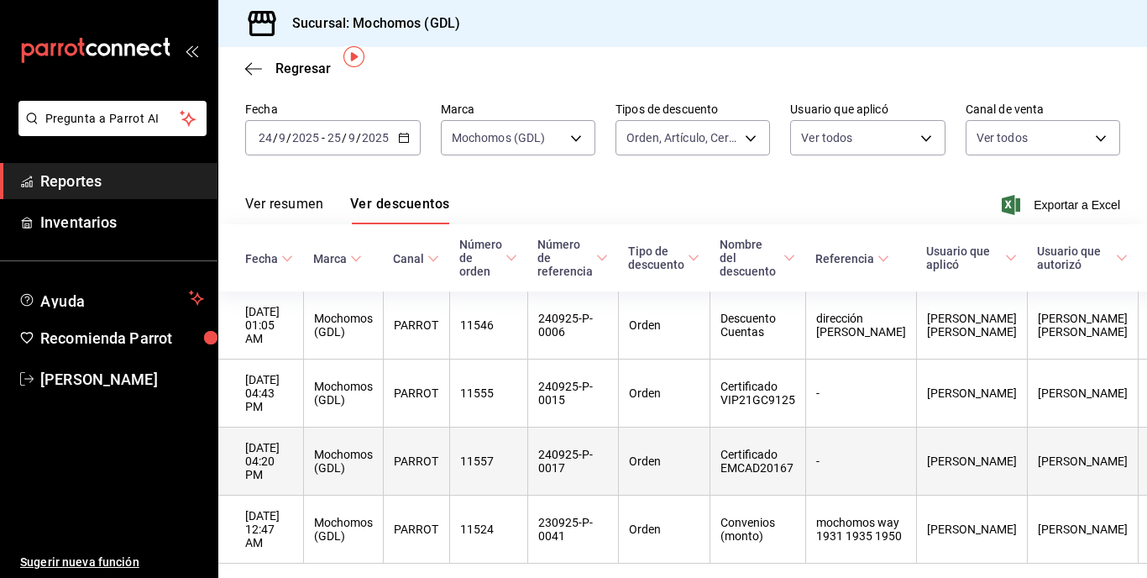
scroll to position [60, 0]
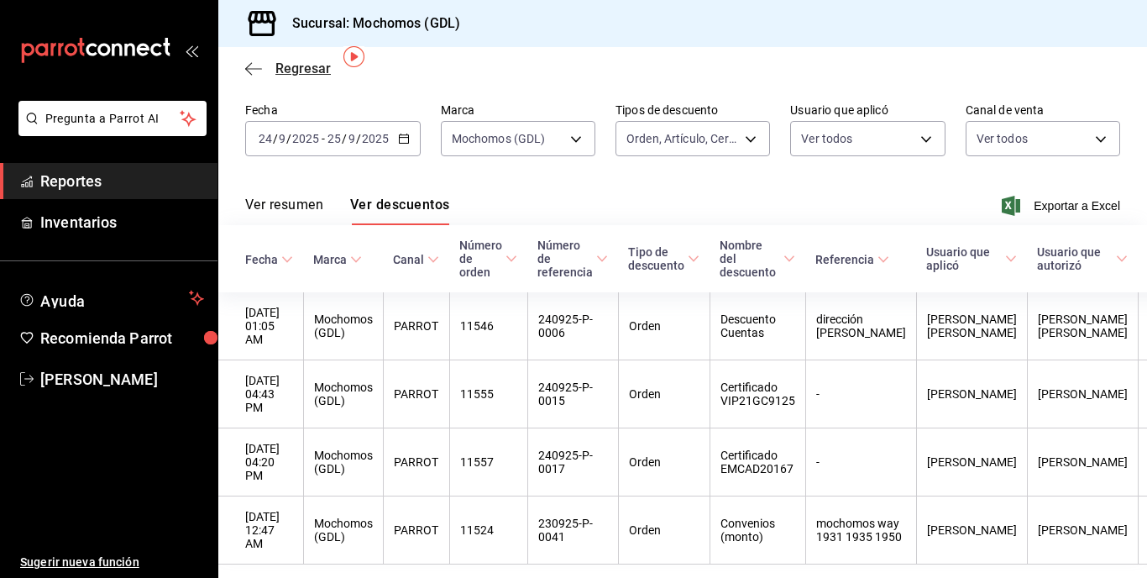
click at [254, 66] on icon "button" at bounding box center [253, 68] width 17 height 15
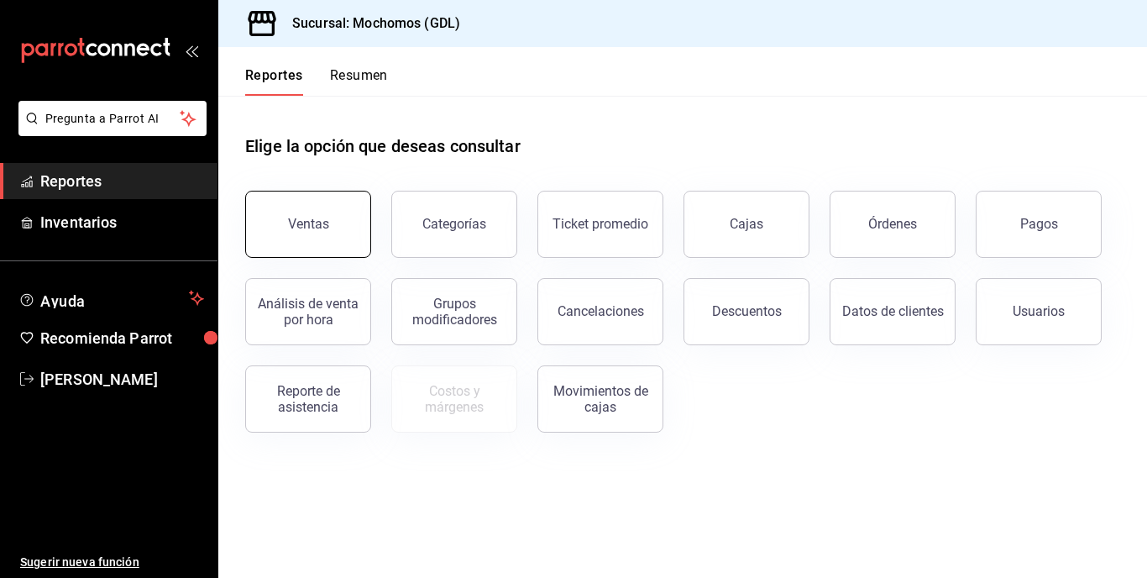
click at [338, 223] on button "Ventas" at bounding box center [308, 224] width 126 height 67
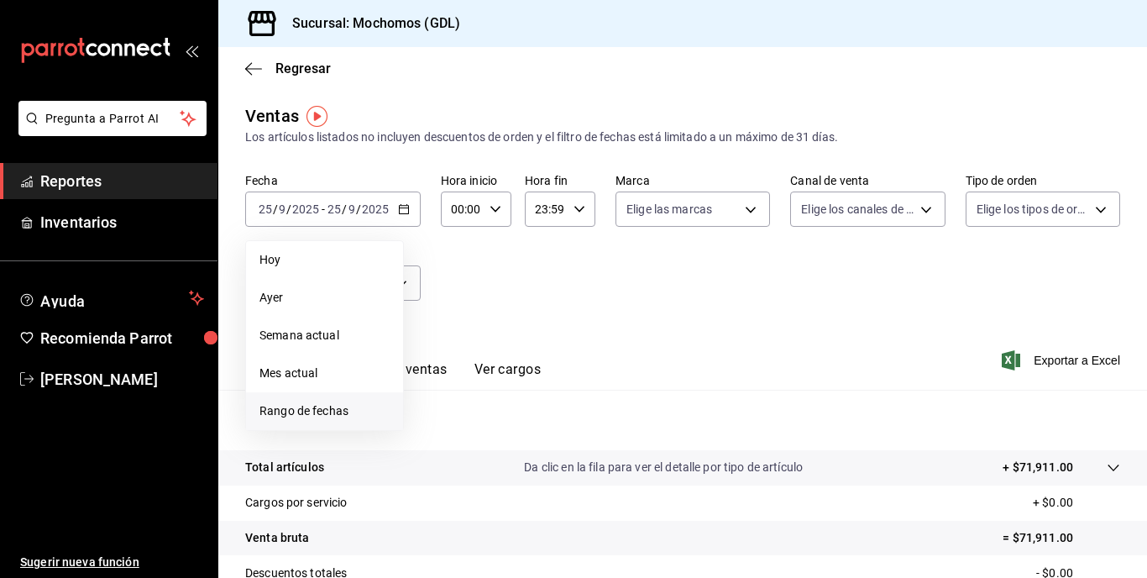
click at [327, 413] on span "Rango de fechas" at bounding box center [324, 411] width 130 height 18
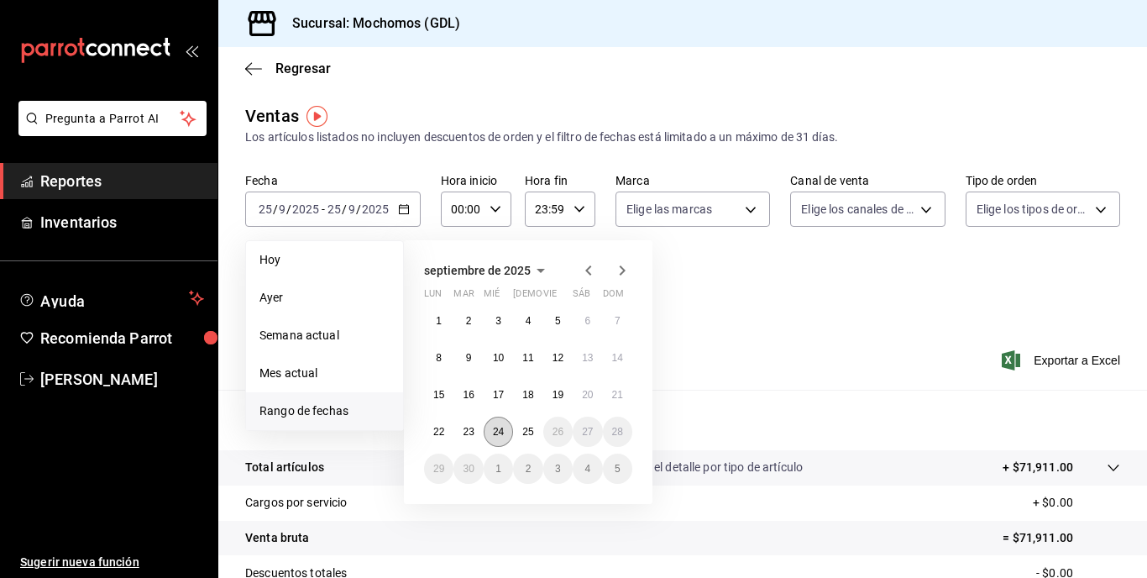
click at [493, 432] on abbr "24" at bounding box center [498, 432] width 11 height 12
click at [522, 434] on abbr "25" at bounding box center [527, 432] width 11 height 12
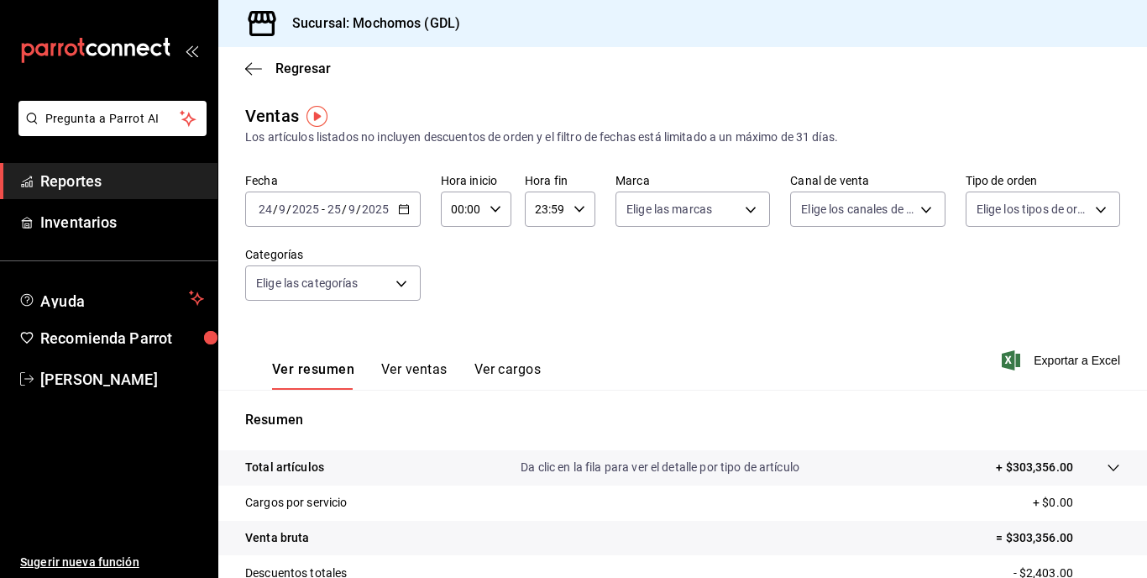
click at [495, 209] on \(Stroke\) "button" at bounding box center [495, 209] width 10 height 6
click at [461, 295] on button "05" at bounding box center [457, 305] width 28 height 34
type input "05:00"
click at [568, 253] on div at bounding box center [573, 289] width 1147 height 578
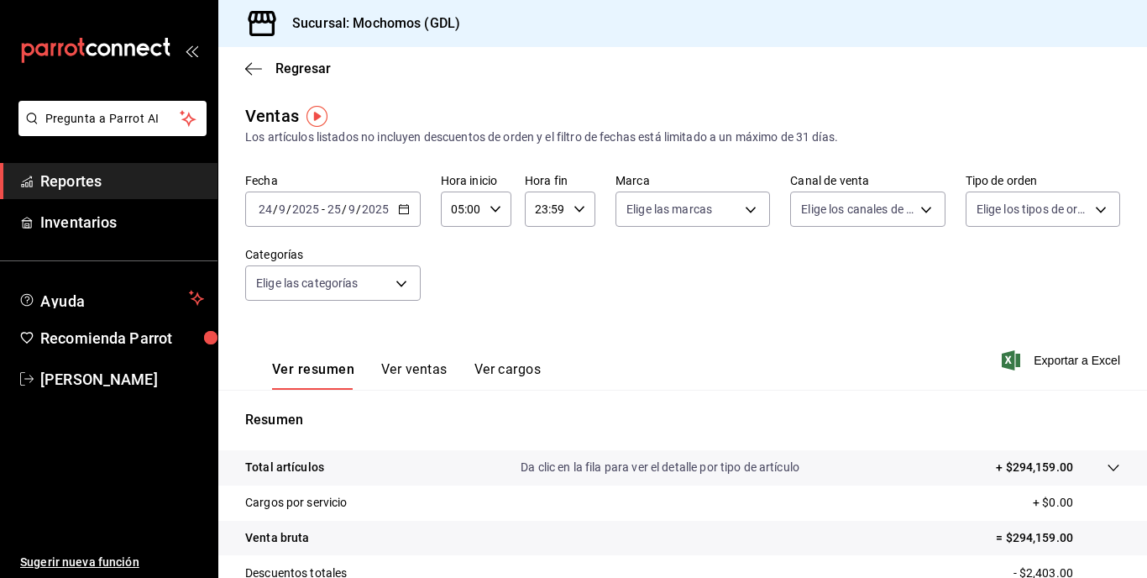
click at [575, 198] on div "23:59 Hora fin" at bounding box center [560, 208] width 71 height 35
click at [540, 300] on span "04" at bounding box center [540, 297] width 8 height 13
type input "04:59"
click at [673, 301] on div at bounding box center [573, 289] width 1147 height 578
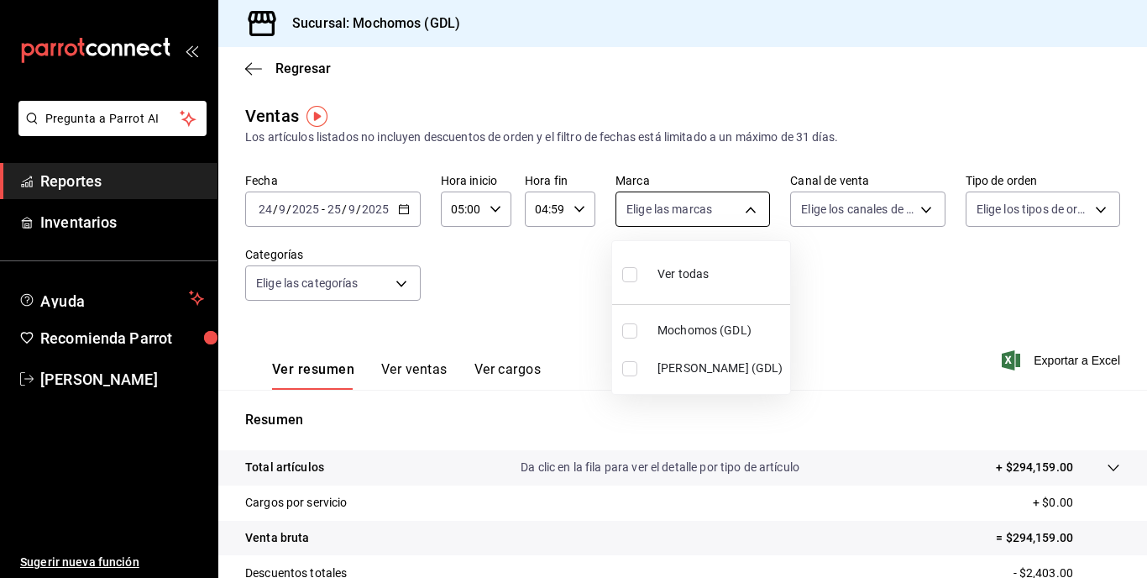
click at [743, 205] on body "Pregunta a Parrot AI Reportes Inventarios Ayuda Recomienda Parrot [PERSON_NAME]…" at bounding box center [573, 289] width 1147 height 578
click at [629, 332] on input "checkbox" at bounding box center [629, 330] width 15 height 15
checkbox input "true"
type input "36c25d4a-7cb0-456c-a434-e981d54830bc"
click at [919, 203] on div at bounding box center [573, 289] width 1147 height 578
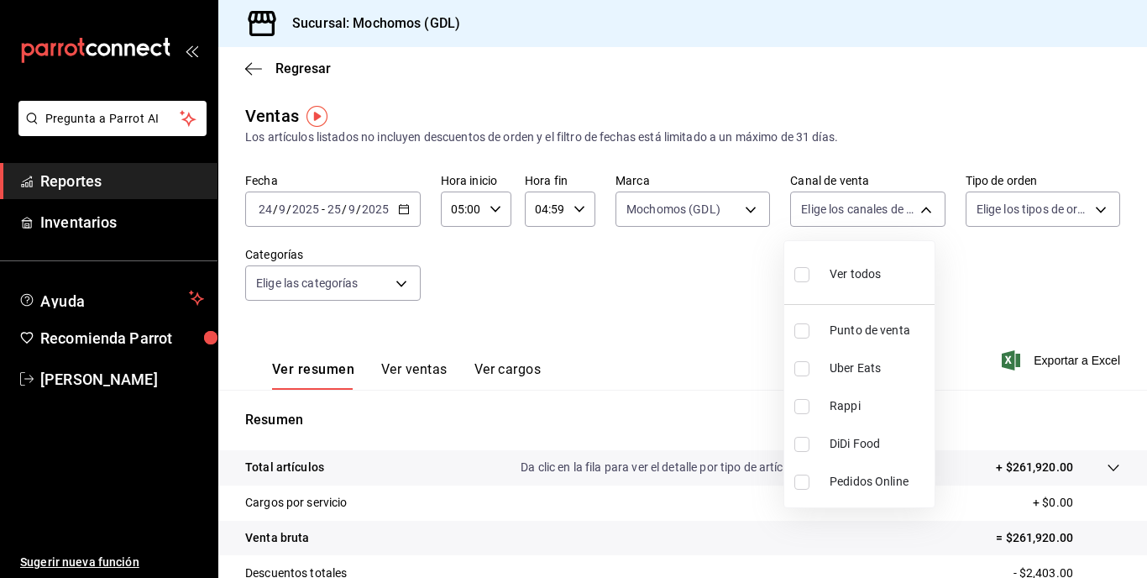
click at [919, 203] on body "Pregunta a Parrot AI Reportes Inventarios Ayuda Recomienda Parrot [PERSON_NAME]…" at bounding box center [573, 289] width 1147 height 578
click at [814, 274] on label at bounding box center [805, 274] width 22 height 24
click at [809, 274] on input "checkbox" at bounding box center [801, 274] width 15 height 15
checkbox input "false"
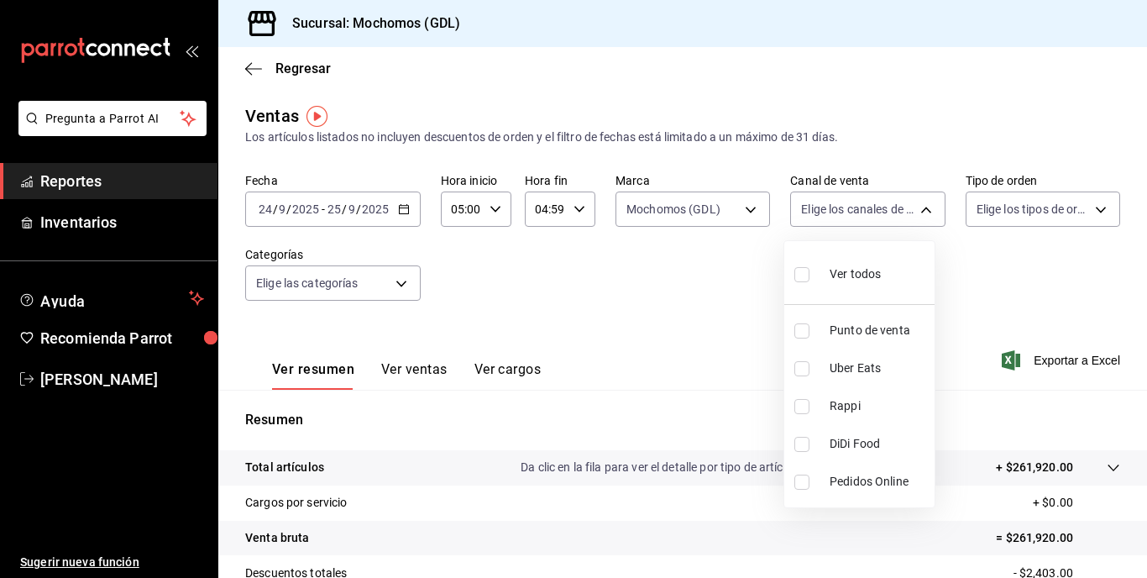
checkbox input "false"
click at [799, 280] on input "checkbox" at bounding box center [801, 274] width 15 height 15
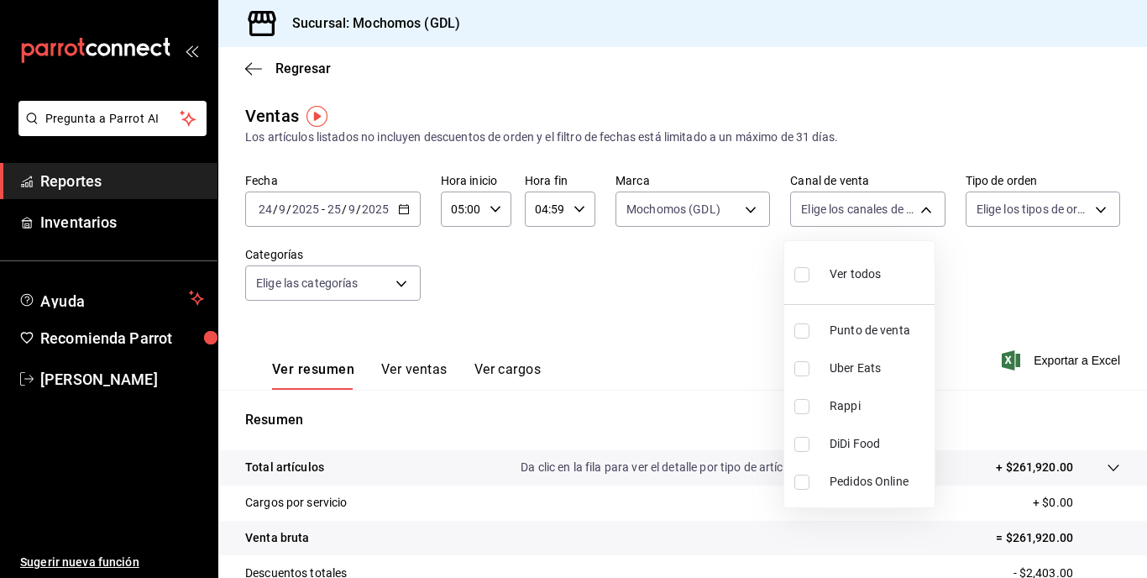
checkbox input "true"
type input "PARROT,UBER_EATS,RAPPI,DIDI_FOOD,ONLINE"
checkbox input "true"
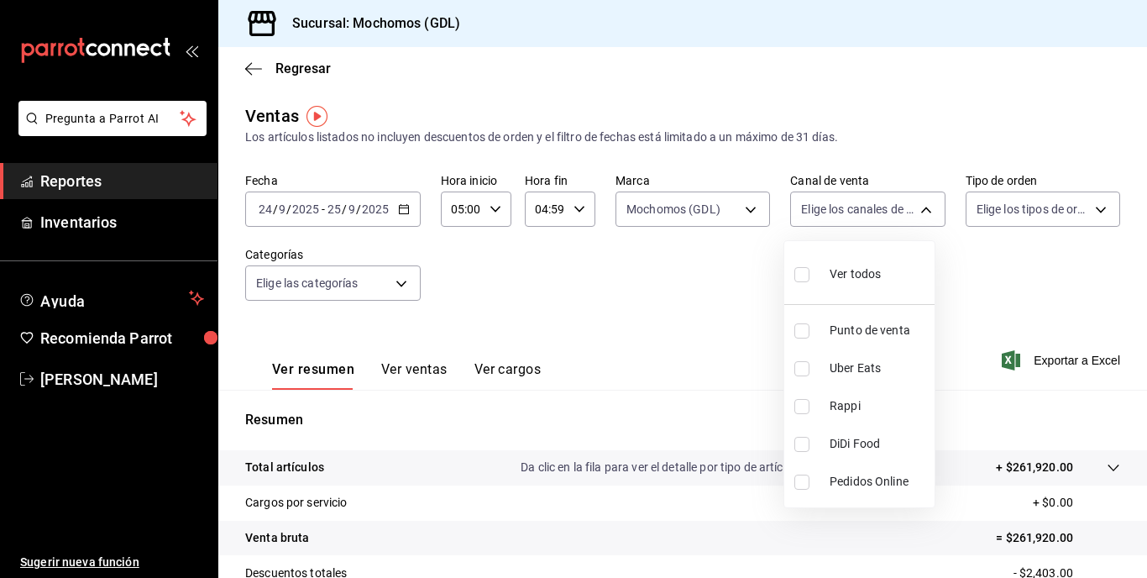
checkbox input "true"
click at [1089, 196] on div at bounding box center [573, 289] width 1147 height 578
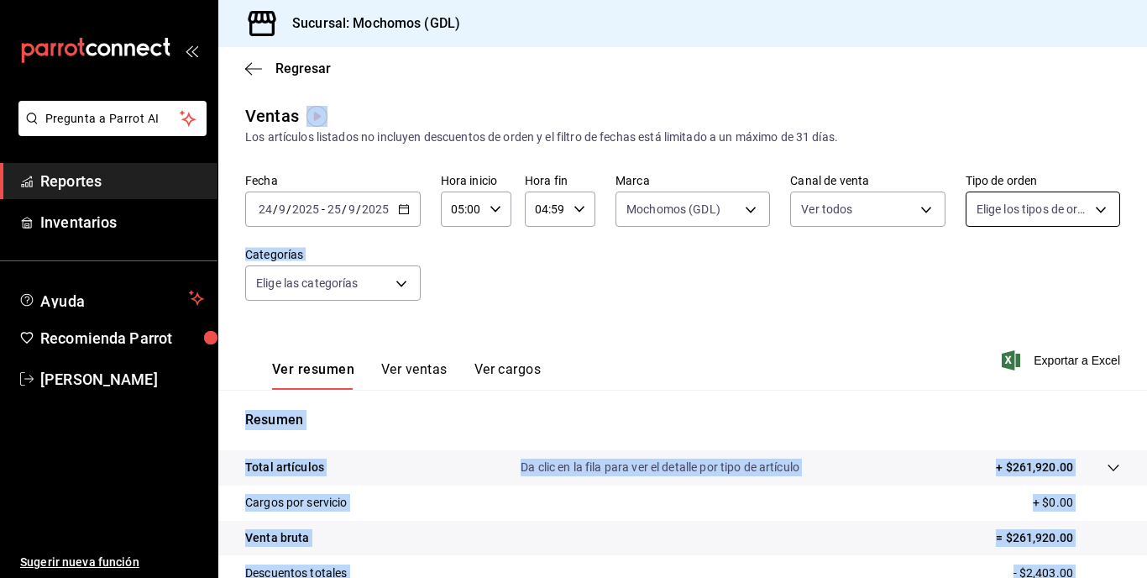
drag, startPoint x: 1089, startPoint y: 196, endPoint x: 1089, endPoint y: 206, distance: 10.1
click at [1089, 206] on body "Pregunta a Parrot AI Reportes Inventarios Ayuda Recomienda Parrot [PERSON_NAME]…" at bounding box center [573, 289] width 1147 height 578
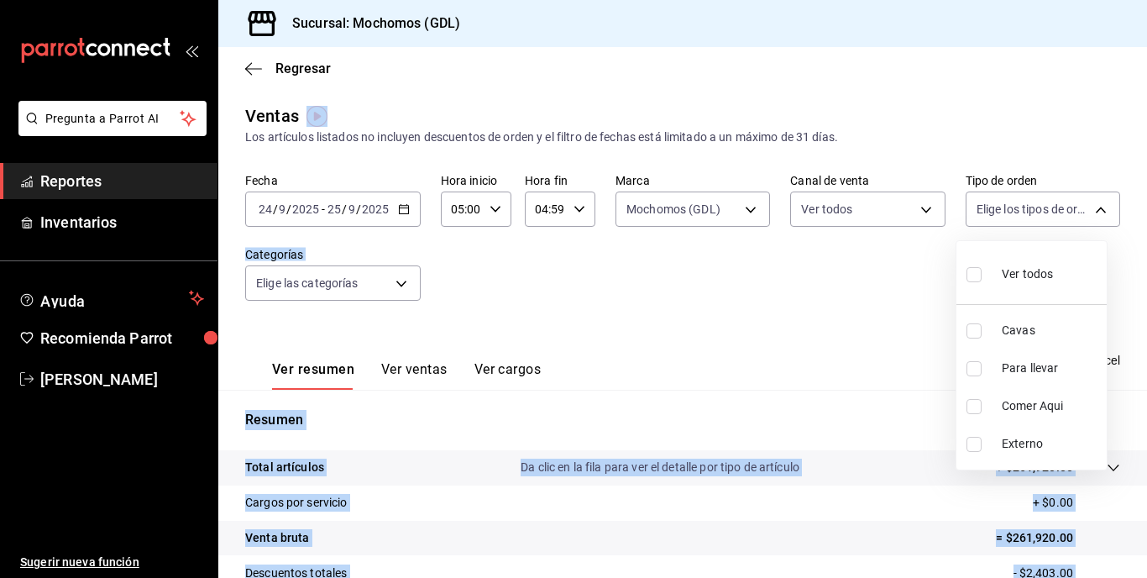
click at [975, 280] on input "checkbox" at bounding box center [973, 274] width 15 height 15
checkbox input "true"
type input "c3d0baef-30c0-4718-9d76-caab43e27316,13c4cc4a-99d2-42c0-ba96-c3de8c08c13d,7b791…"
checkbox input "true"
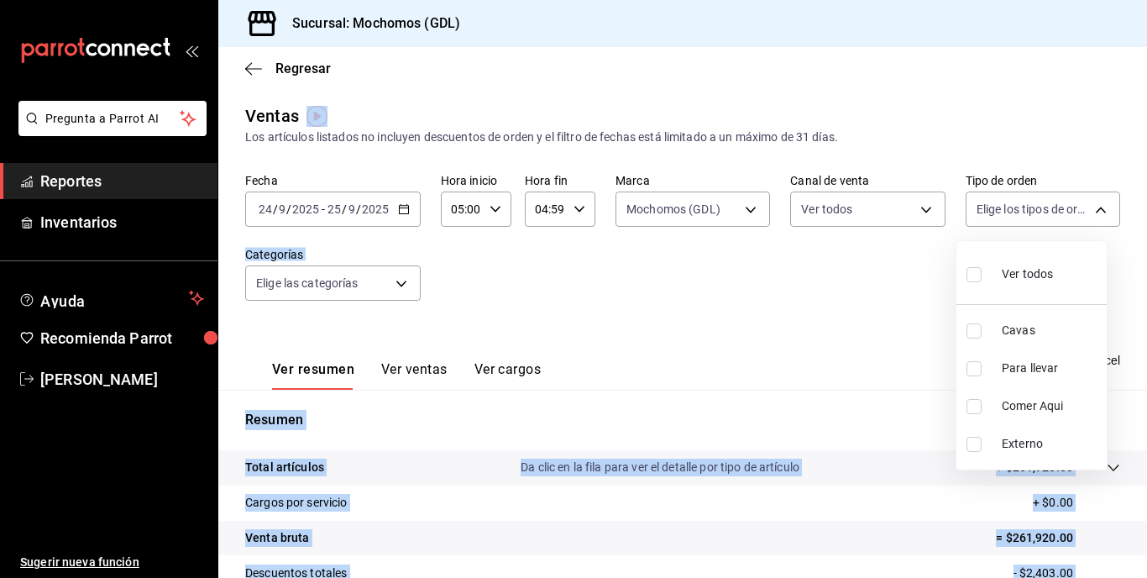
checkbox input "true"
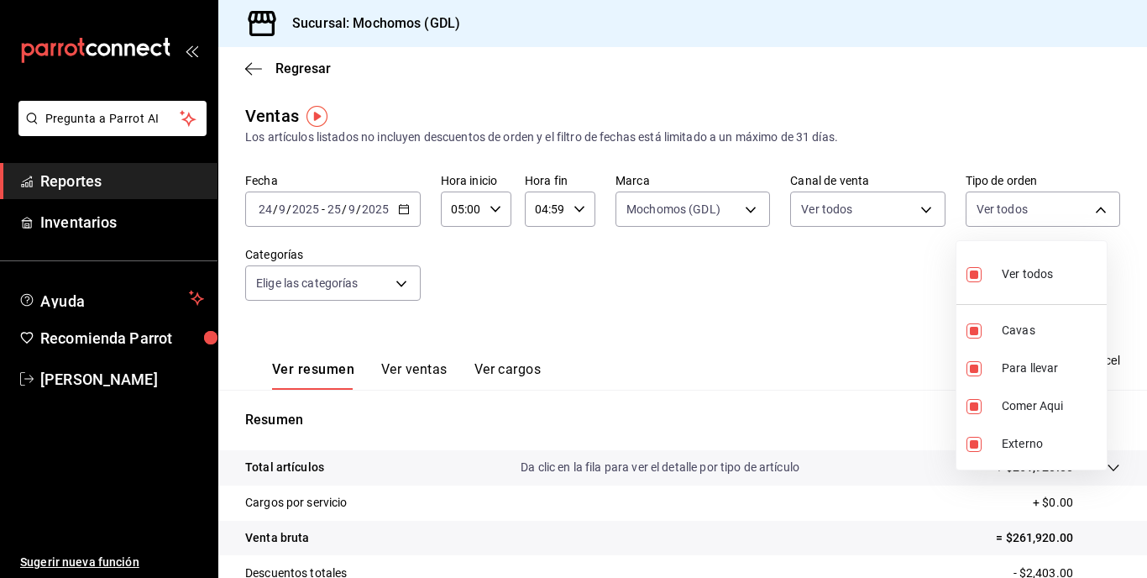
click at [803, 265] on div at bounding box center [573, 289] width 1147 height 578
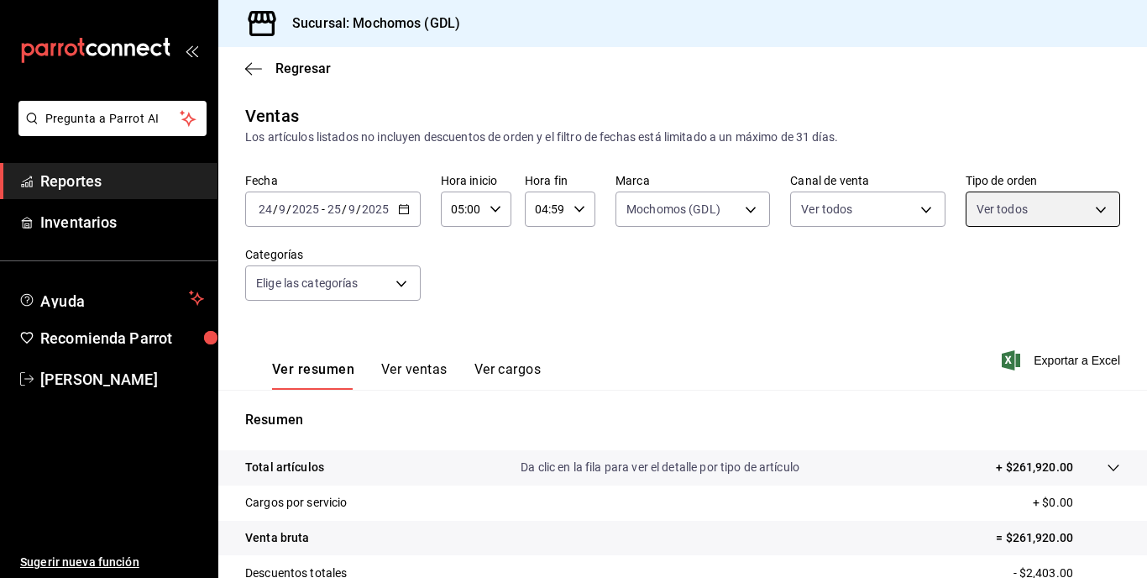
scroll to position [227, 0]
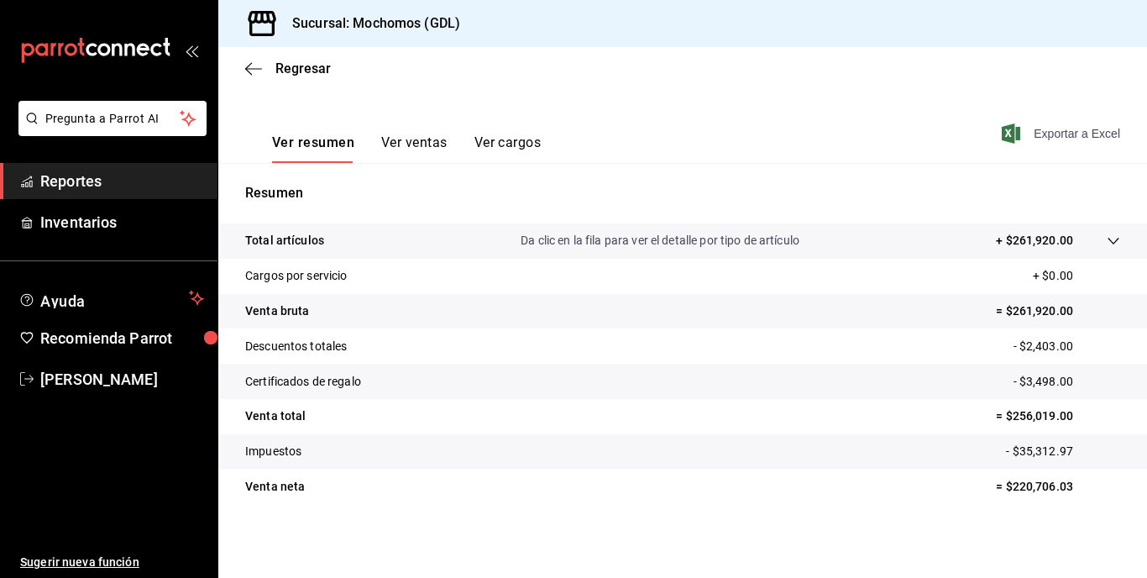
click at [1065, 132] on span "Exportar a Excel" at bounding box center [1062, 133] width 115 height 20
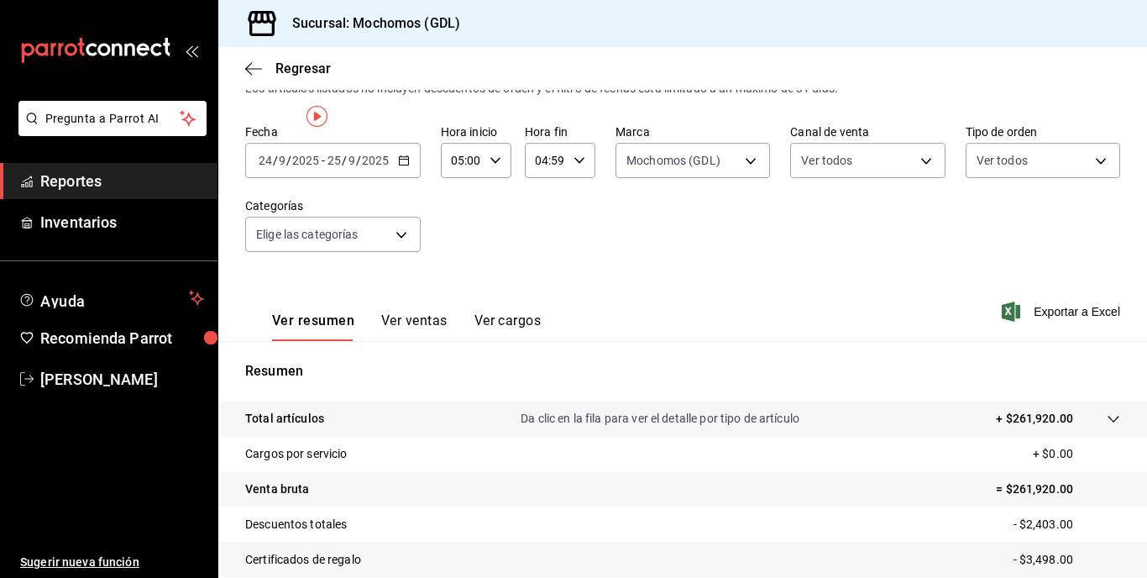
scroll to position [0, 0]
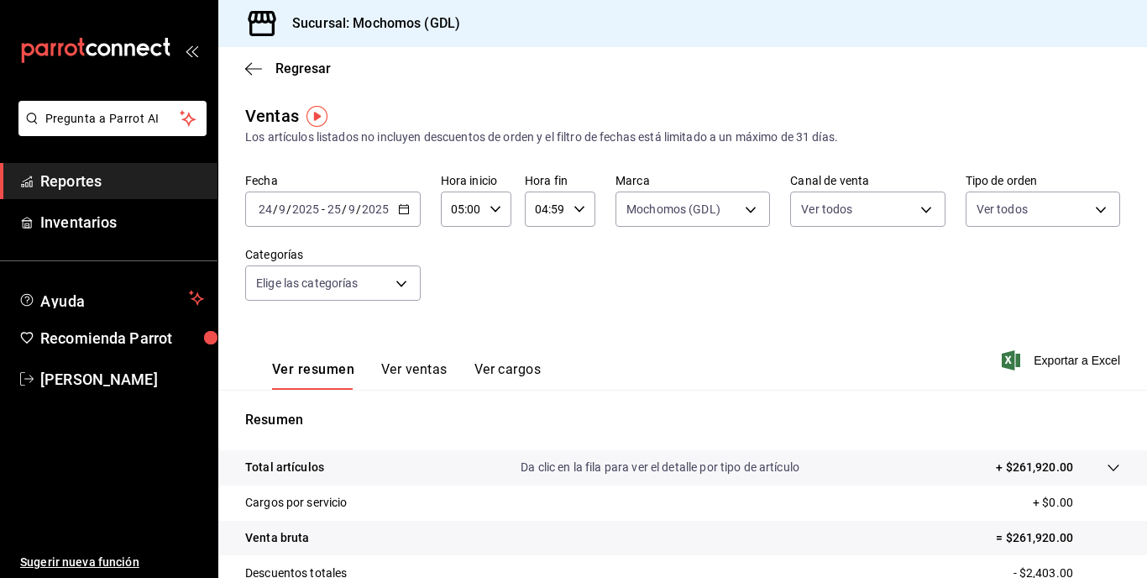
click at [402, 212] on icon "button" at bounding box center [404, 209] width 12 height 12
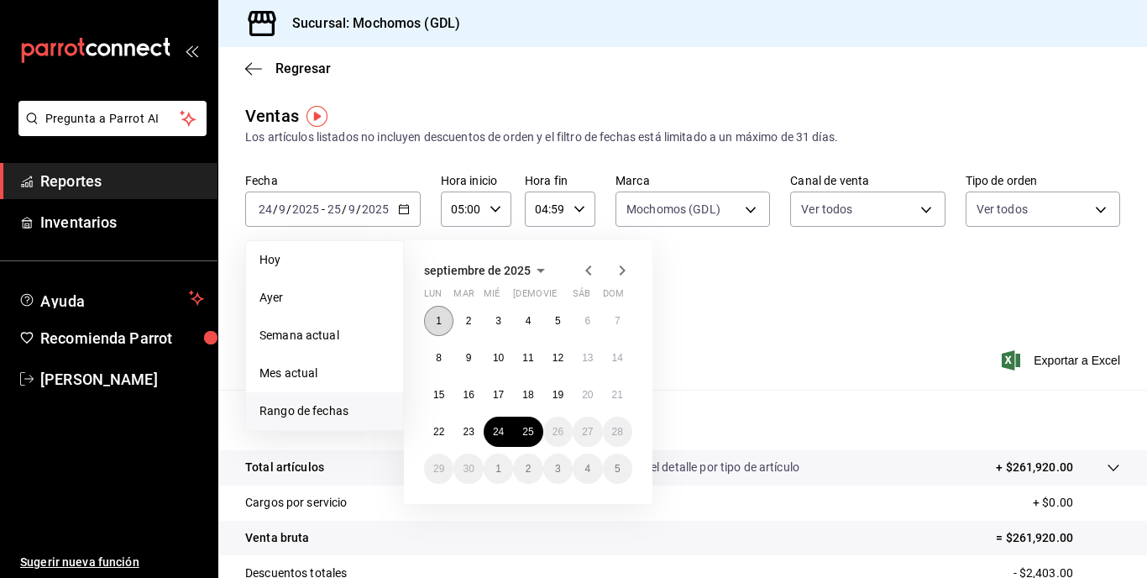
click at [437, 323] on abbr "1" at bounding box center [439, 321] width 6 height 12
click at [524, 430] on abbr "25" at bounding box center [527, 432] width 11 height 12
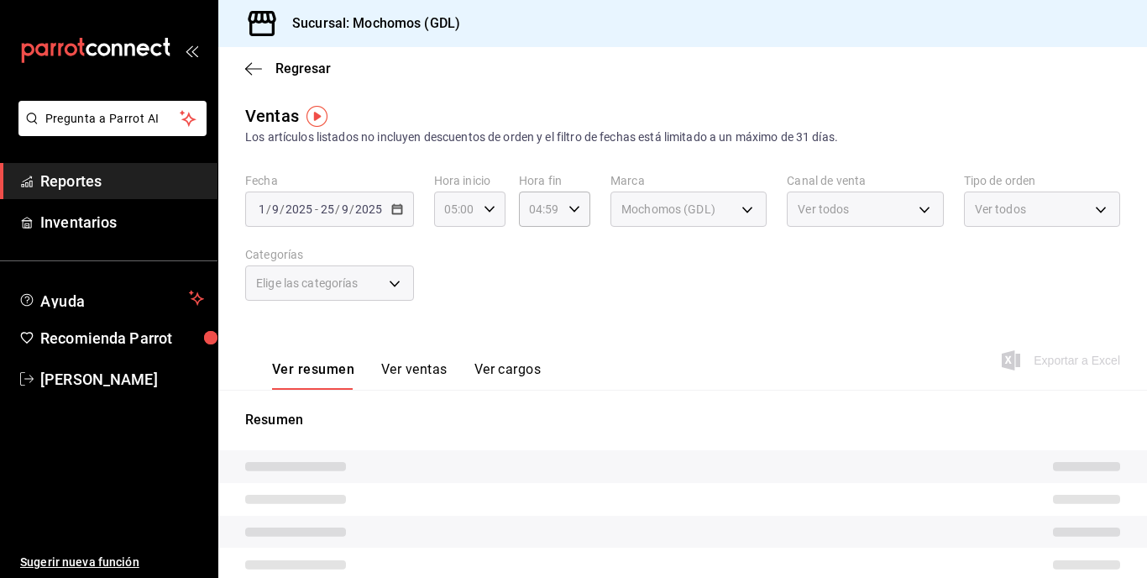
click at [495, 205] on div "05:00 Hora inicio" at bounding box center [469, 208] width 71 height 35
click at [612, 307] on div at bounding box center [573, 289] width 1147 height 578
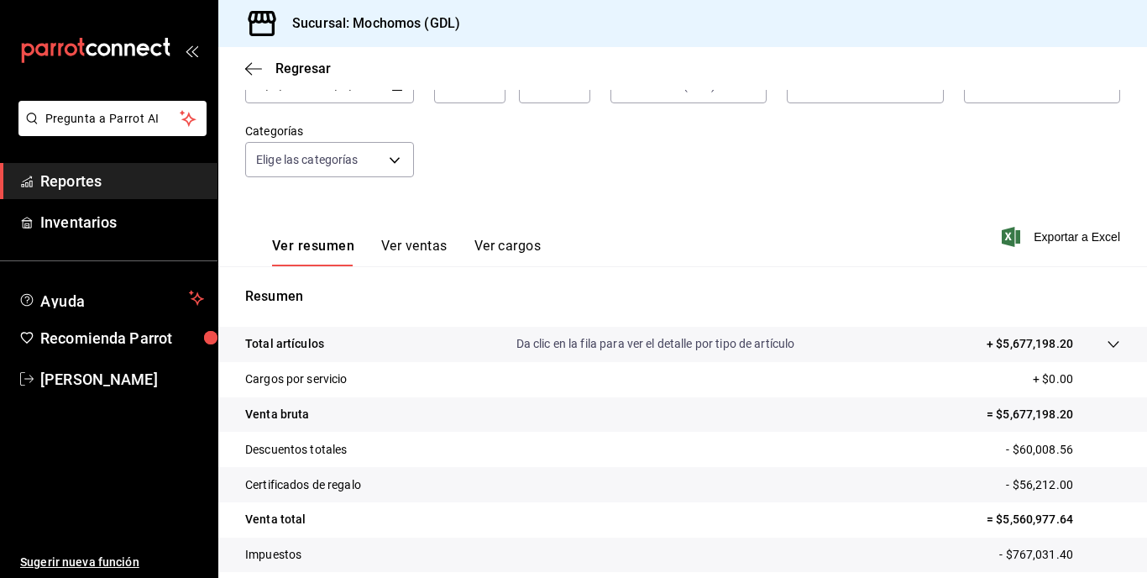
scroll to position [125, 0]
click at [1055, 226] on span "Exportar a Excel" at bounding box center [1062, 235] width 115 height 20
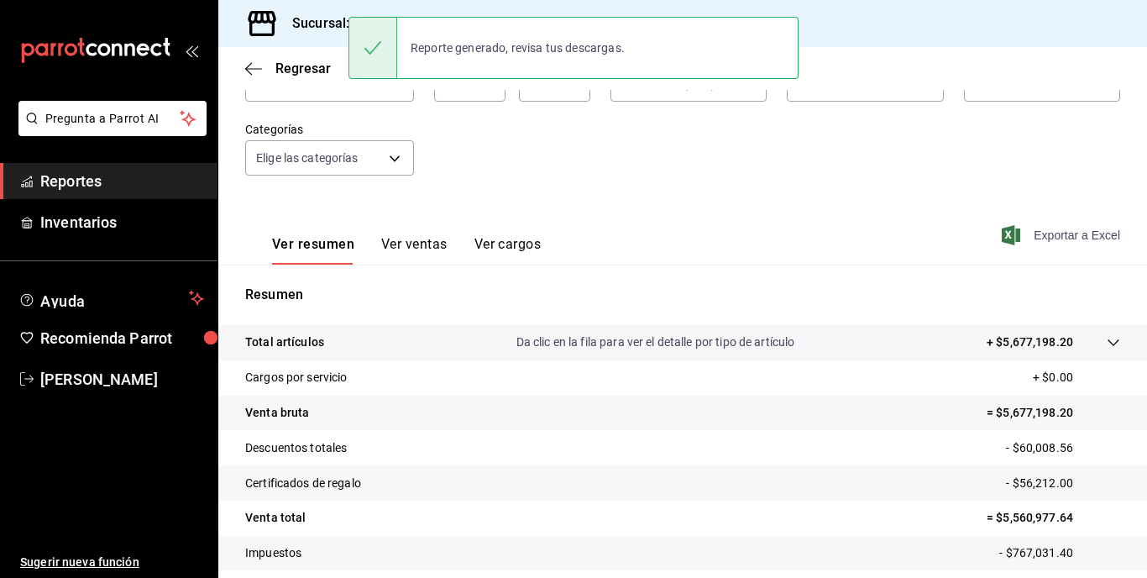
click at [1049, 228] on span "Exportar a Excel" at bounding box center [1062, 235] width 115 height 20
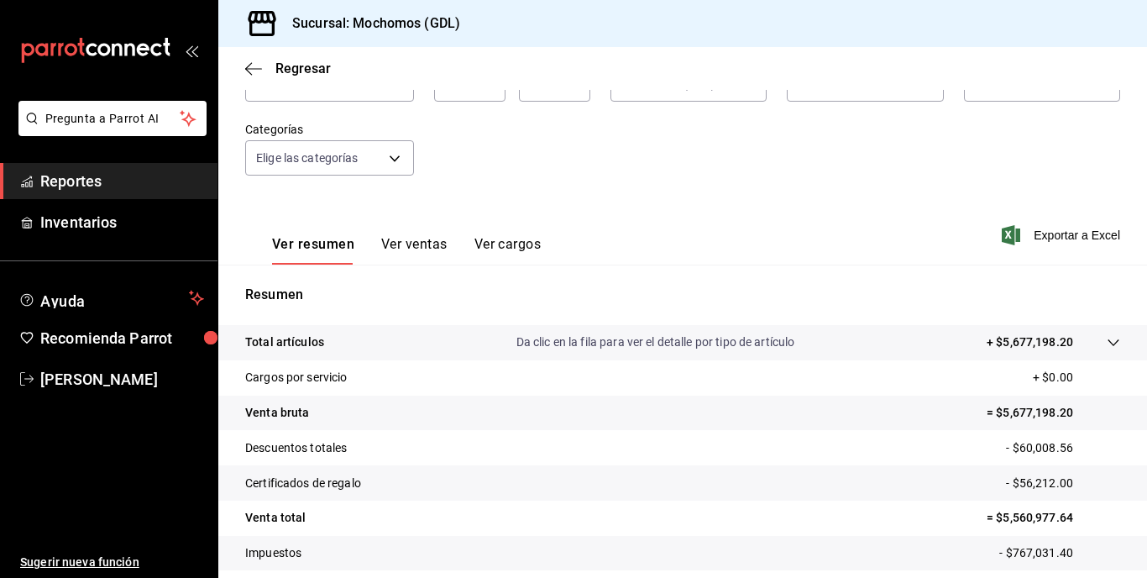
click at [806, 202] on div "Ver resumen Ver ventas Ver cargos Exportar a Excel" at bounding box center [682, 230] width 929 height 69
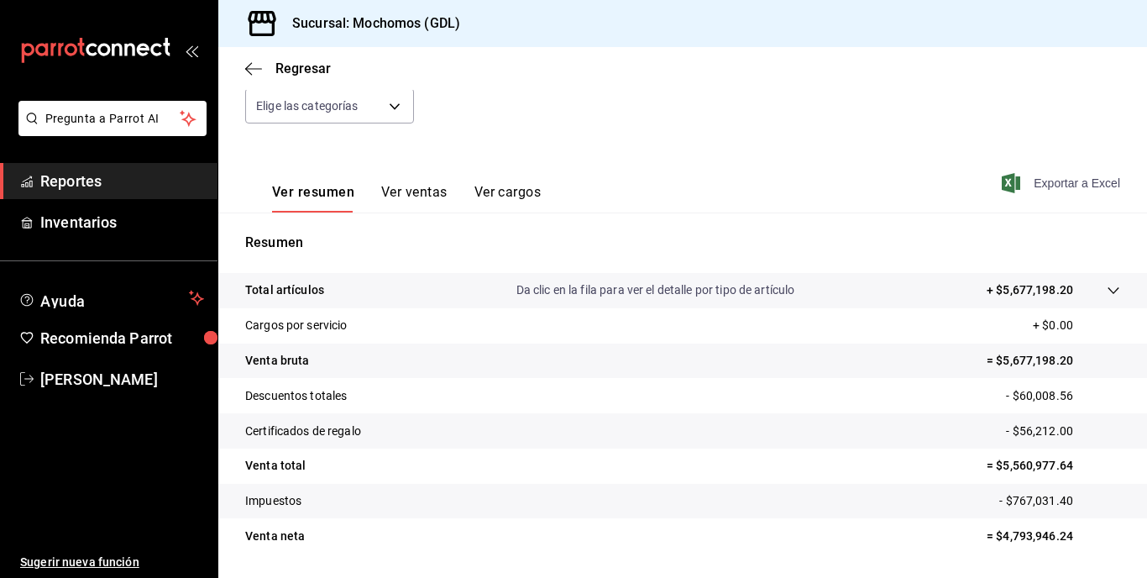
scroll to position [178, 0]
click at [1042, 184] on span "Exportar a Excel" at bounding box center [1062, 182] width 115 height 20
